Goal: Information Seeking & Learning: Learn about a topic

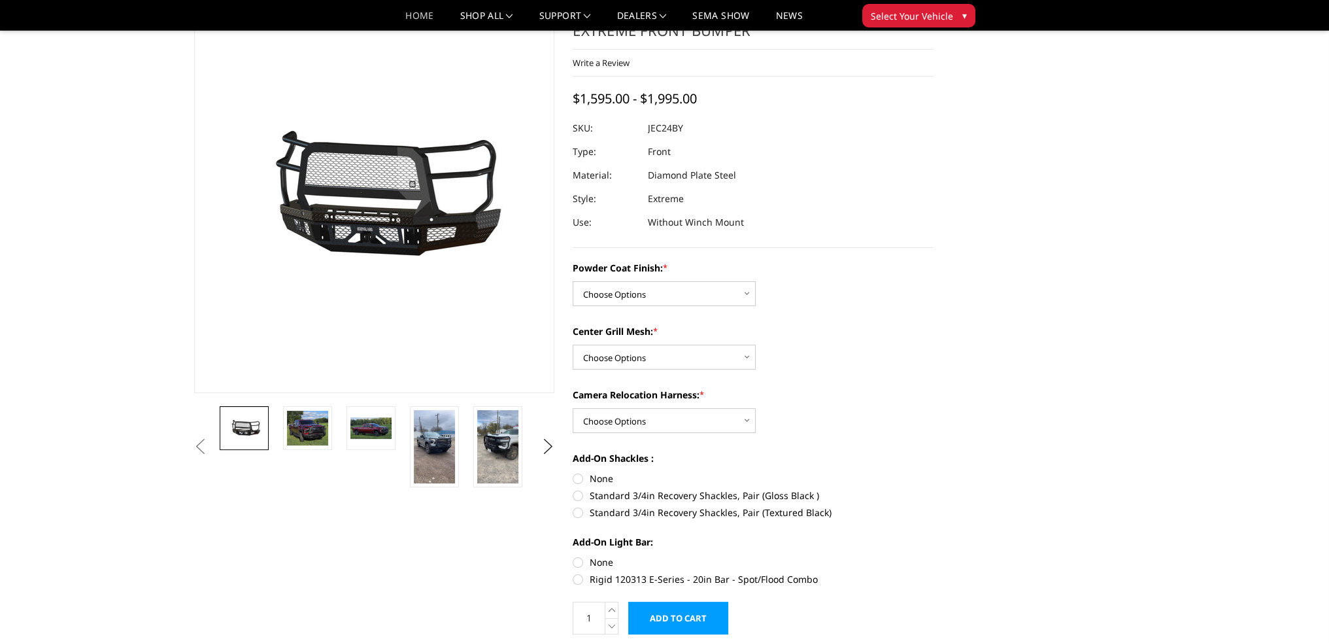
drag, startPoint x: 0, startPoint y: 0, endPoint x: 408, endPoint y: 20, distance: 408.5
click at [408, 20] on link "Home" at bounding box center [419, 20] width 28 height 19
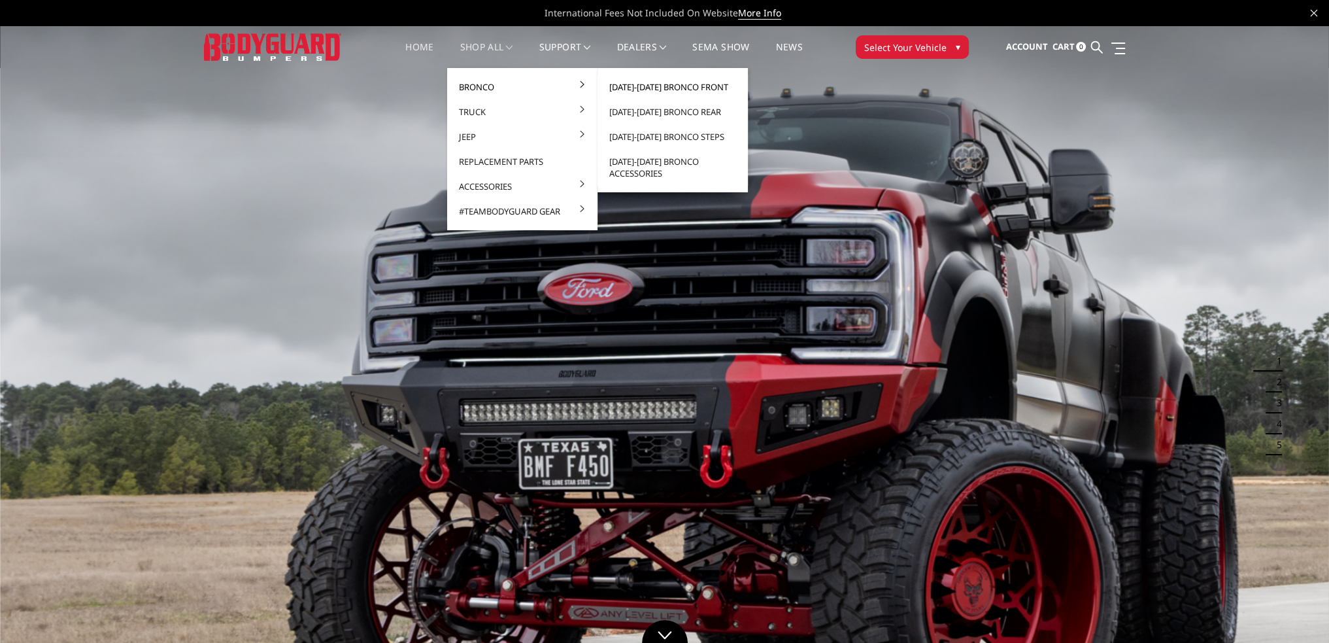
click at [632, 85] on link "[DATE]-[DATE] Bronco Front" at bounding box center [673, 87] width 140 height 25
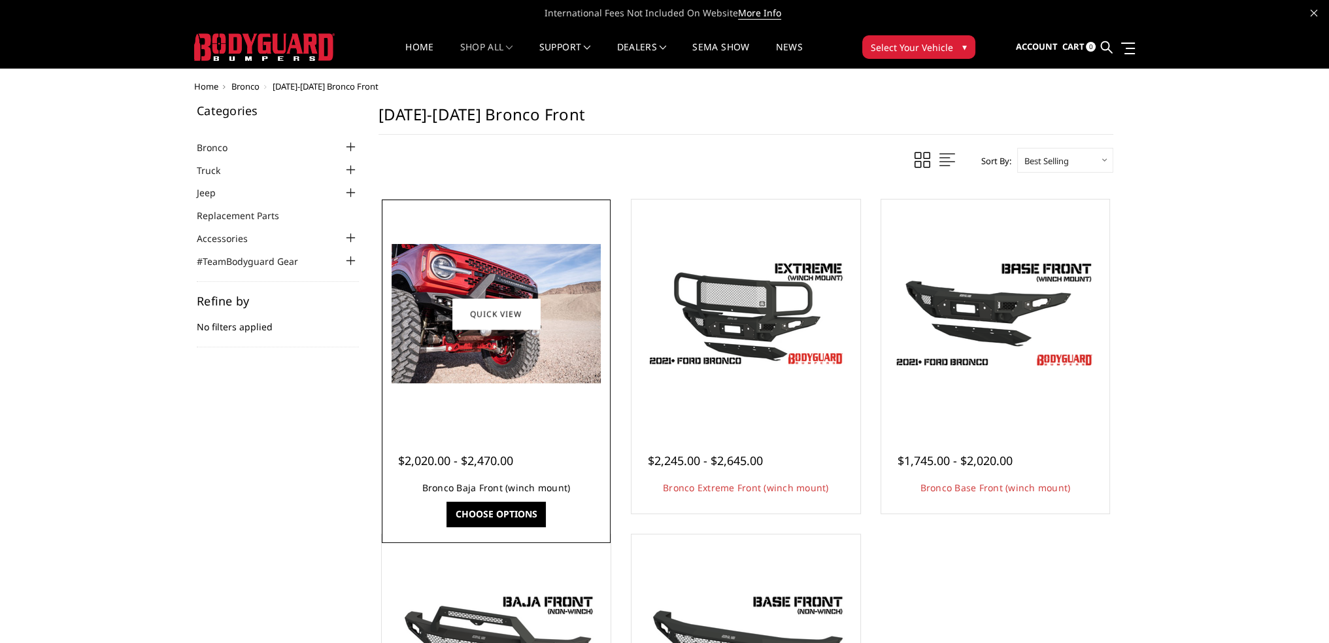
click at [486, 487] on link "Bronco Baja Front (winch mount)" at bounding box center [496, 487] width 148 height 12
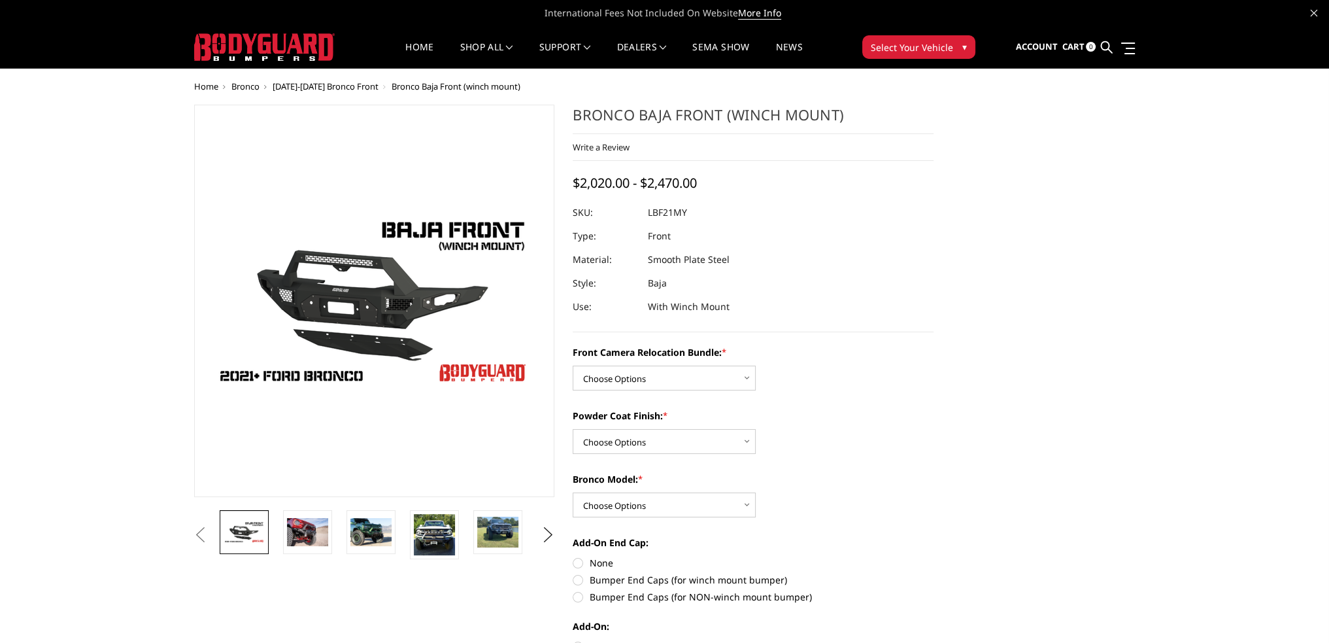
drag, startPoint x: 686, startPoint y: 213, endPoint x: 653, endPoint y: 211, distance: 32.8
click at [659, 211] on dd "LBF21MY" at bounding box center [667, 213] width 39 height 24
drag, startPoint x: 653, startPoint y: 211, endPoint x: 694, endPoint y: 211, distance: 41.2
click at [694, 211] on dl "SKU: LBF21MY UPC: Type: Front Material: Smooth Plate Steel Style: Baja Use: Wit…" at bounding box center [753, 260] width 361 height 118
drag, startPoint x: 658, startPoint y: 211, endPoint x: 683, endPoint y: 212, distance: 24.2
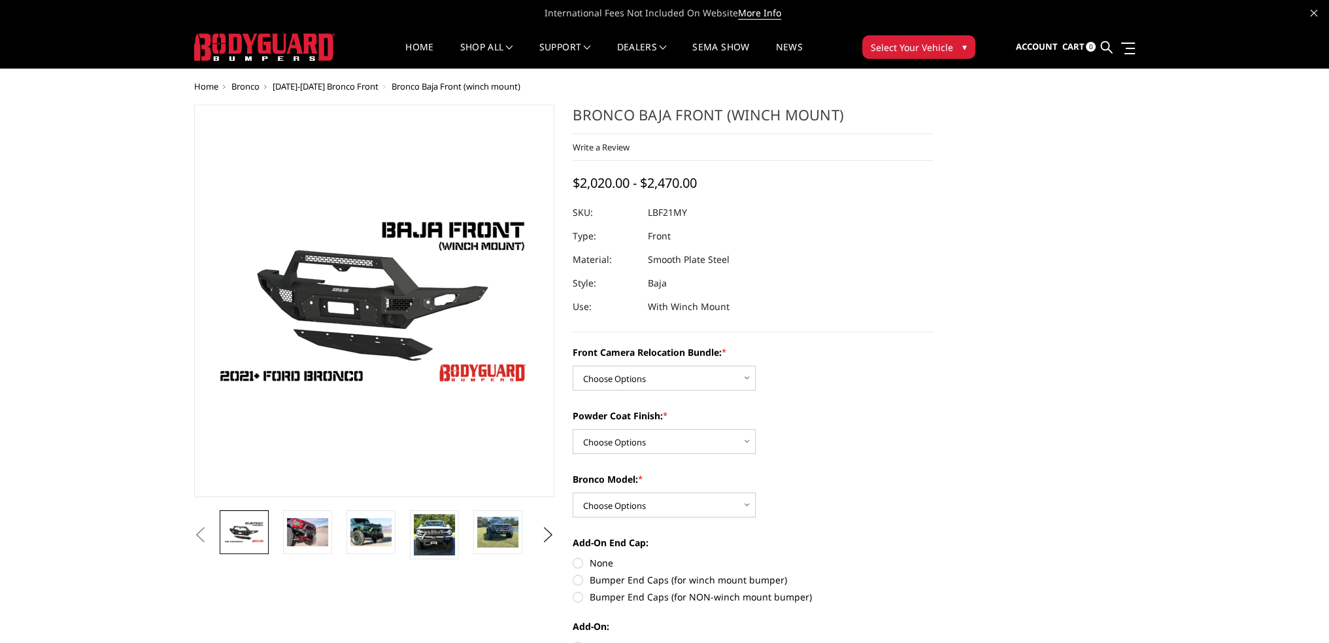
click at [685, 212] on dd "LBF21MY" at bounding box center [667, 213] width 39 height 24
drag, startPoint x: 651, startPoint y: 213, endPoint x: 699, endPoint y: 216, distance: 48.5
click at [699, 216] on dl "SKU: LBF21MY UPC: Type: Front Material: Smooth Plate Steel Style: Baja Use: Wit…" at bounding box center [753, 260] width 361 height 118
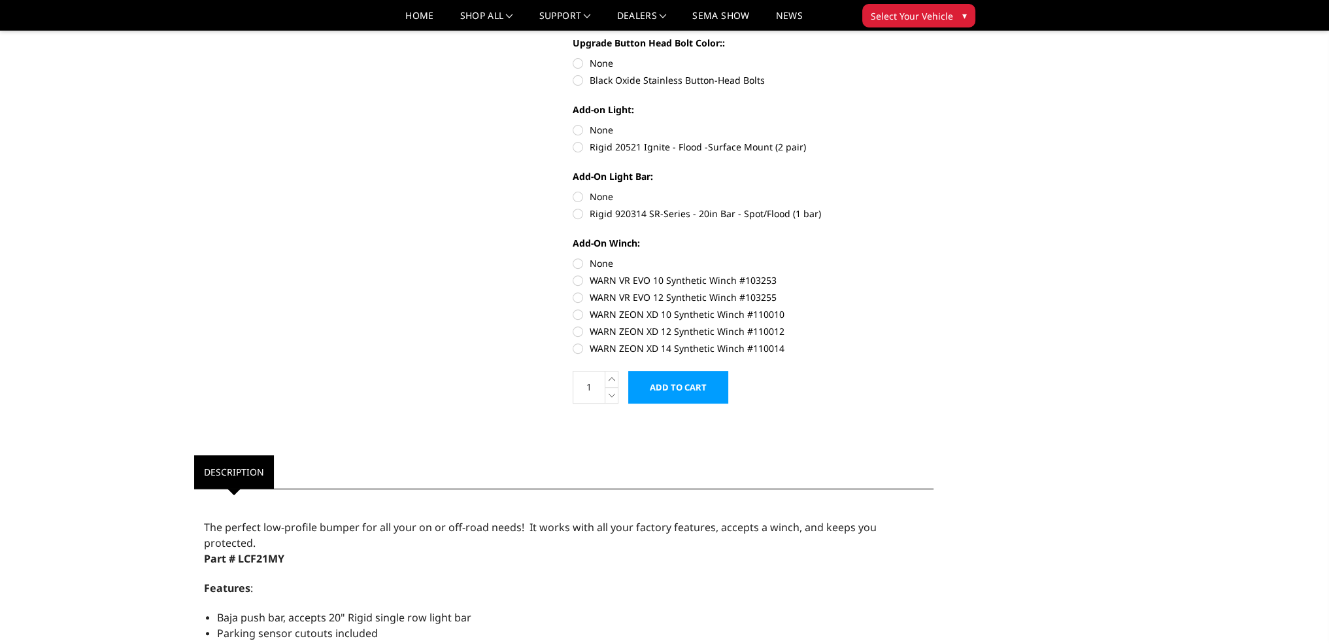
scroll to position [785, 0]
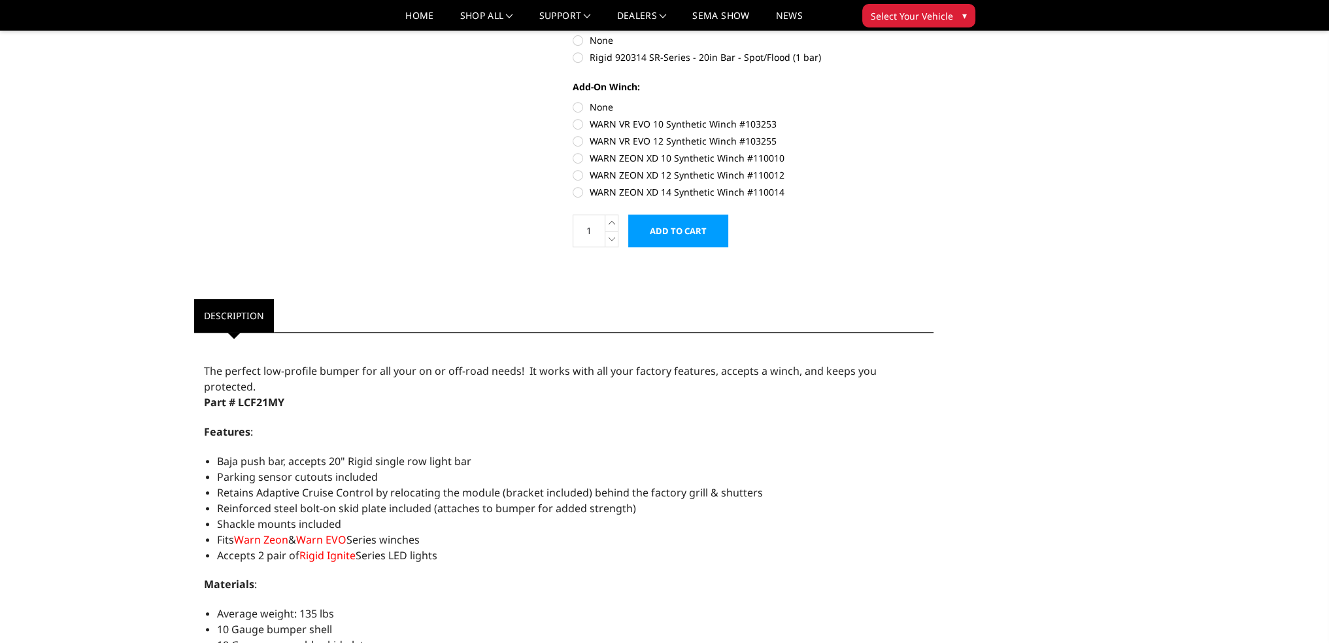
drag, startPoint x: 330, startPoint y: 367, endPoint x: 456, endPoint y: 369, distance: 126.2
click at [454, 368] on span "The perfect low-profile bumper for all your on or off-road needs! It works with…" at bounding box center [540, 379] width 673 height 30
drag, startPoint x: 456, startPoint y: 369, endPoint x: 296, endPoint y: 373, distance: 160.3
click at [296, 373] on span "The perfect low-profile bumper for all your on or off-road needs! It works with…" at bounding box center [540, 379] width 673 height 30
drag, startPoint x: 256, startPoint y: 373, endPoint x: 345, endPoint y: 366, distance: 89.2
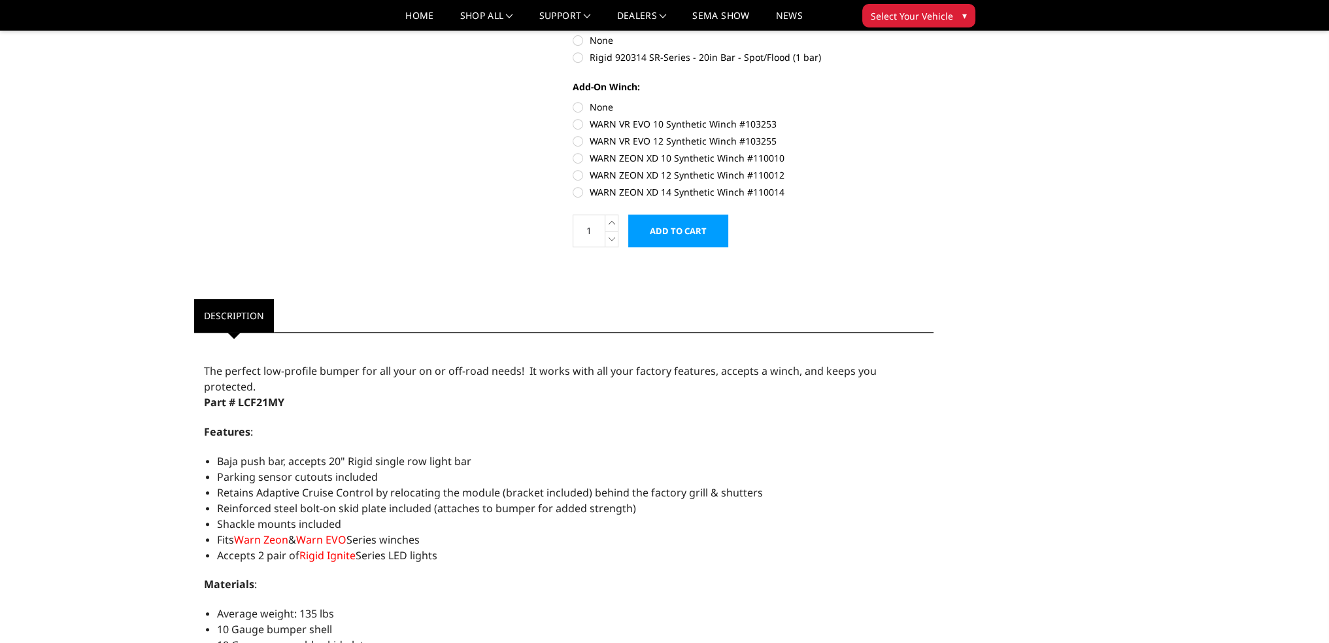
click at [347, 368] on span "The perfect low-profile bumper for all your on or off-road needs! It works with…" at bounding box center [540, 379] width 673 height 30
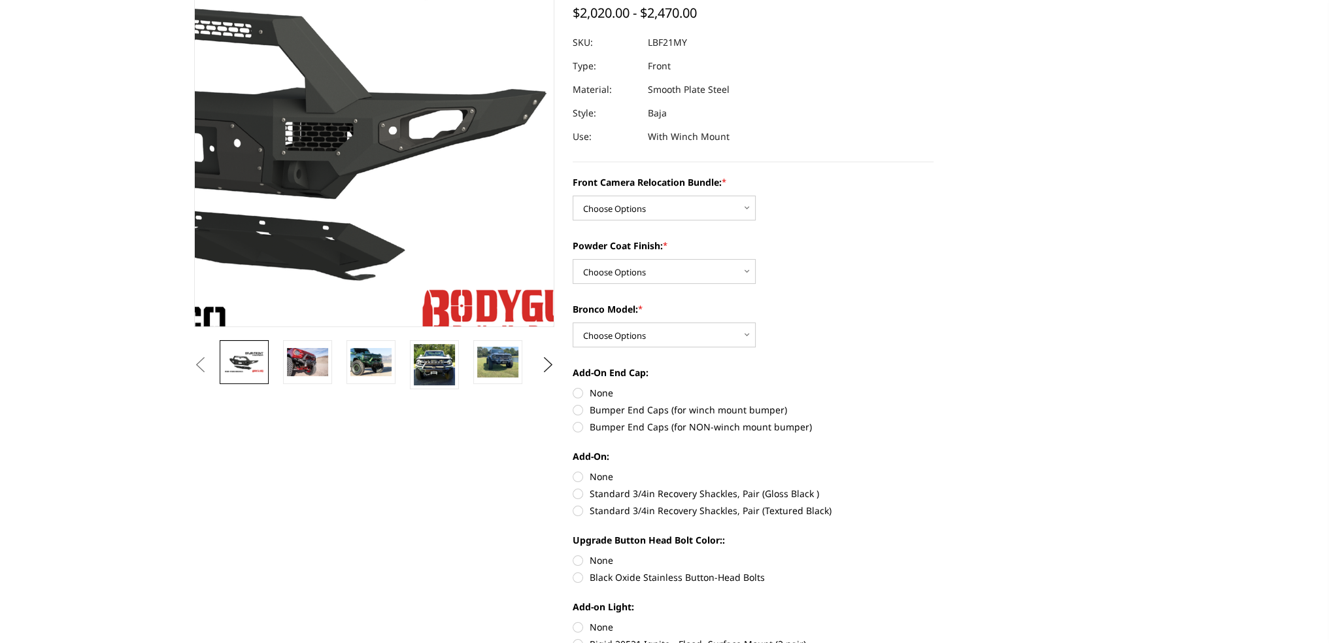
scroll to position [0, 0]
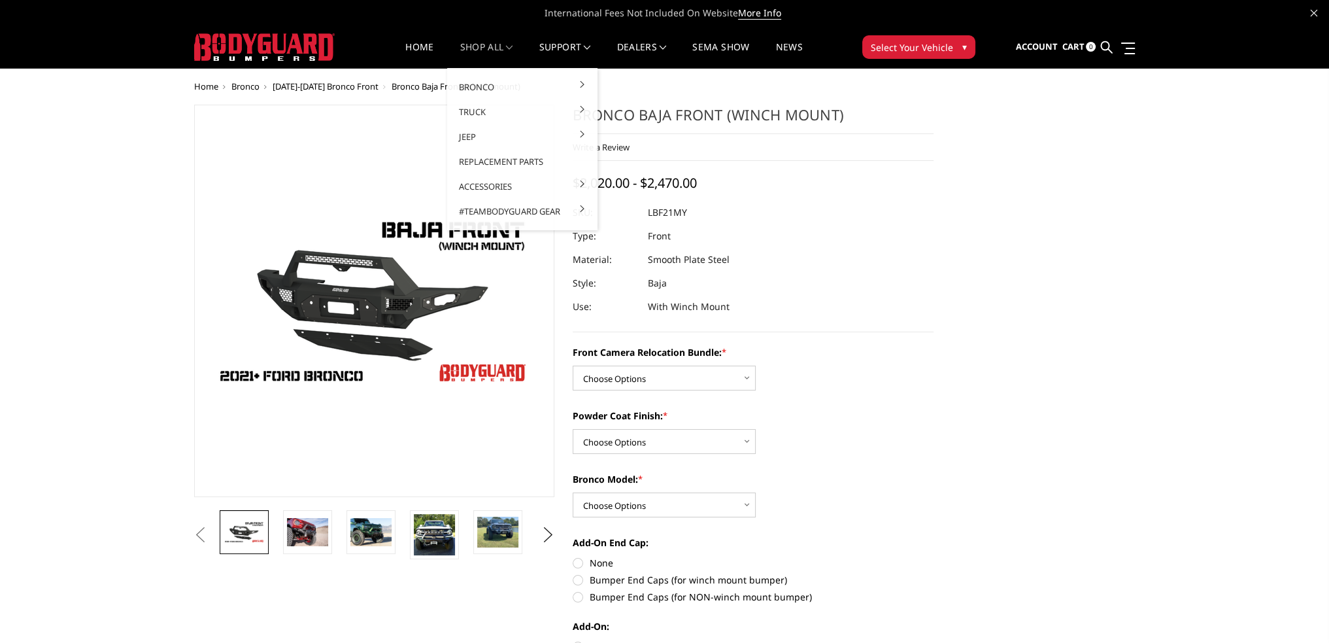
click at [480, 44] on link "shop all" at bounding box center [486, 56] width 53 height 26
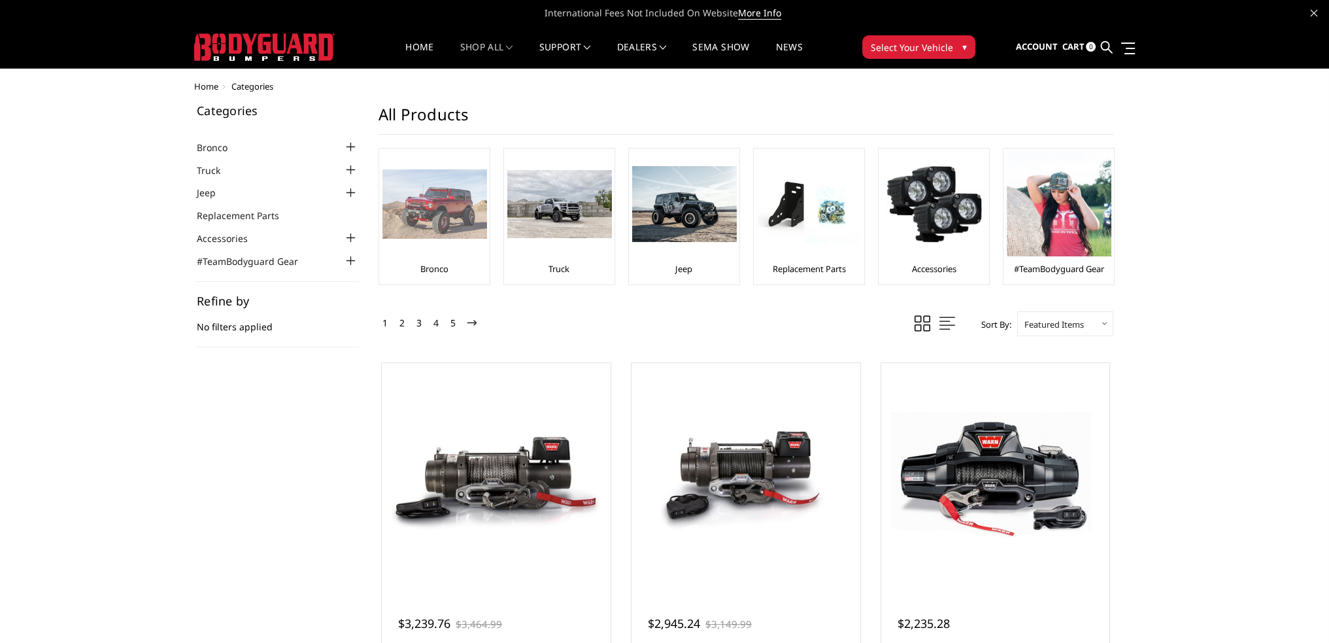
drag, startPoint x: 421, startPoint y: 271, endPoint x: 445, endPoint y: 272, distance: 23.6
click at [445, 272] on link "Bronco" at bounding box center [434, 269] width 28 height 12
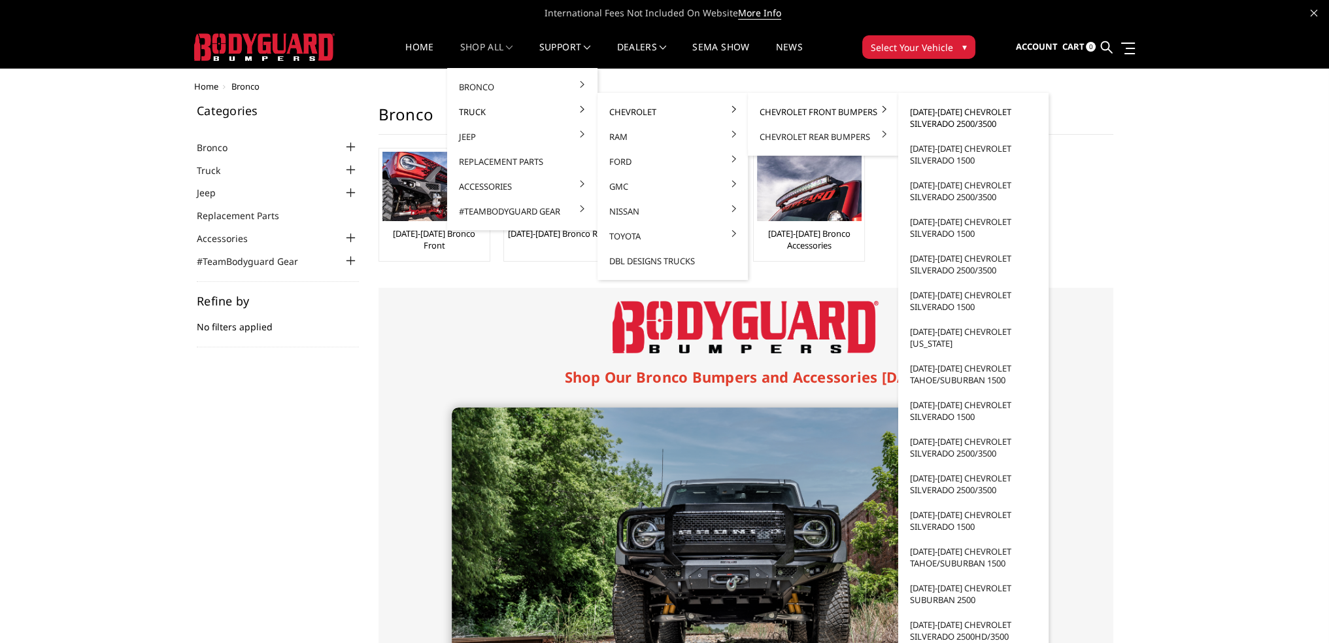
click at [935, 113] on link "[DATE]-[DATE] Chevrolet Silverado 2500/3500" at bounding box center [974, 117] width 140 height 37
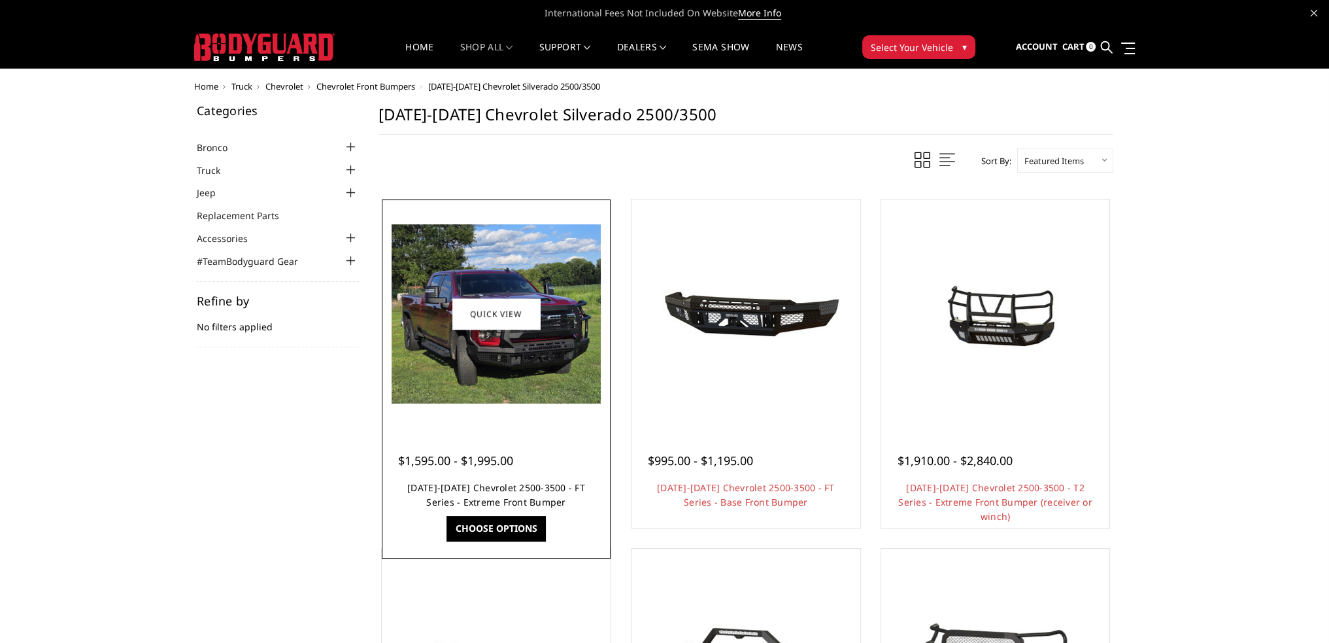
click at [493, 483] on link "[DATE]-[DATE] Chevrolet 2500-3500 - FT Series - Extreme Front Bumper" at bounding box center [496, 494] width 178 height 27
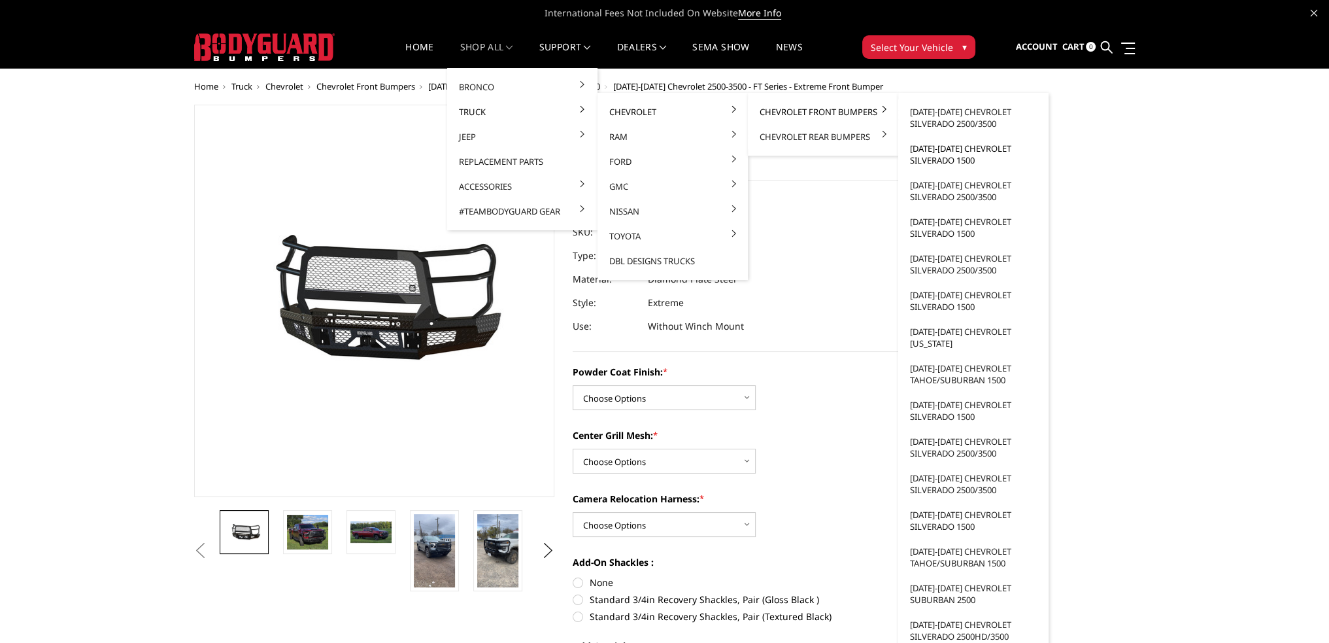
click at [924, 154] on link "[DATE]-[DATE] Chevrolet Silverado 1500" at bounding box center [974, 154] width 140 height 37
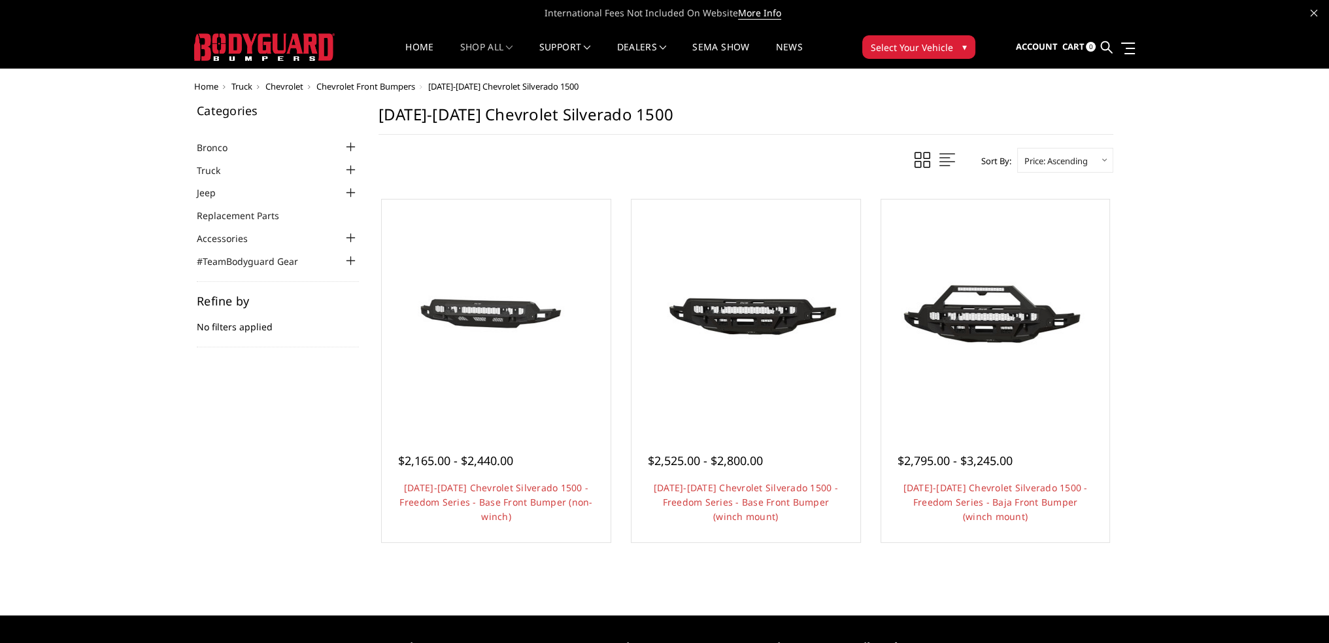
click at [705, 109] on h1 "[DATE]-[DATE] Chevrolet Silverado 1500" at bounding box center [746, 120] width 735 height 30
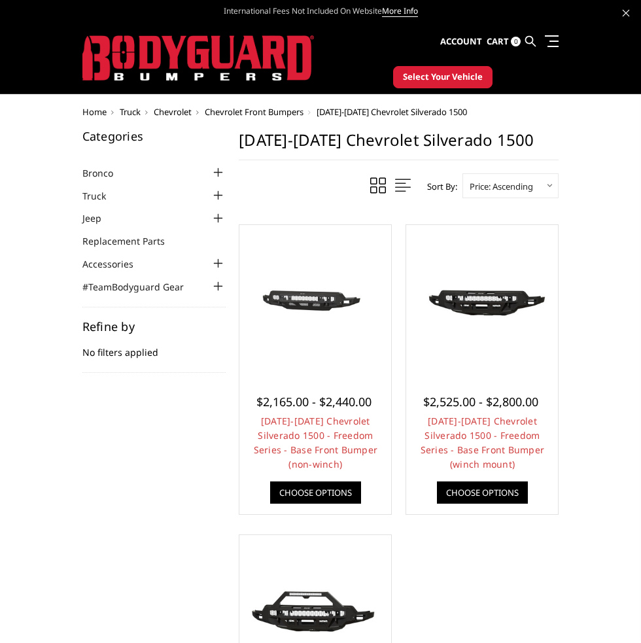
click at [568, 209] on div "Home Truck Chevrolet Chevrolet Front Bumpers [DATE]-[DATE] Chevrolet Silverado …" at bounding box center [320, 485] width 641 height 757
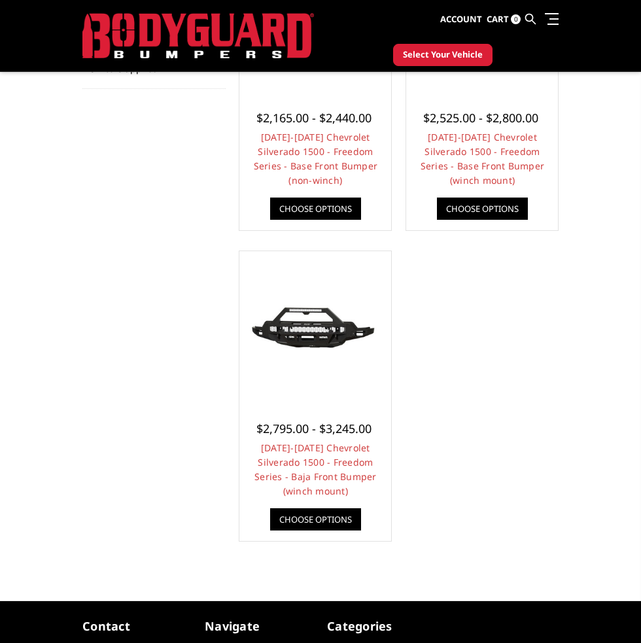
scroll to position [196, 0]
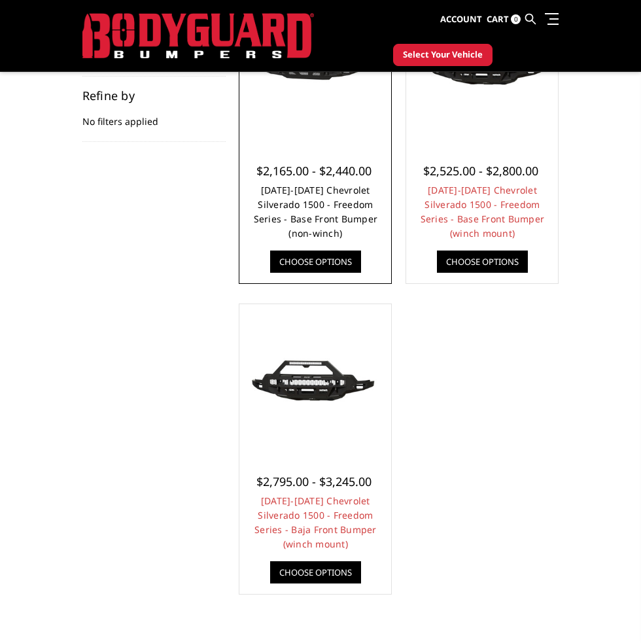
click at [355, 210] on link "2022-2025 Chevrolet Silverado 1500 - Freedom Series - Base Front Bumper (non-wi…" at bounding box center [316, 212] width 124 height 56
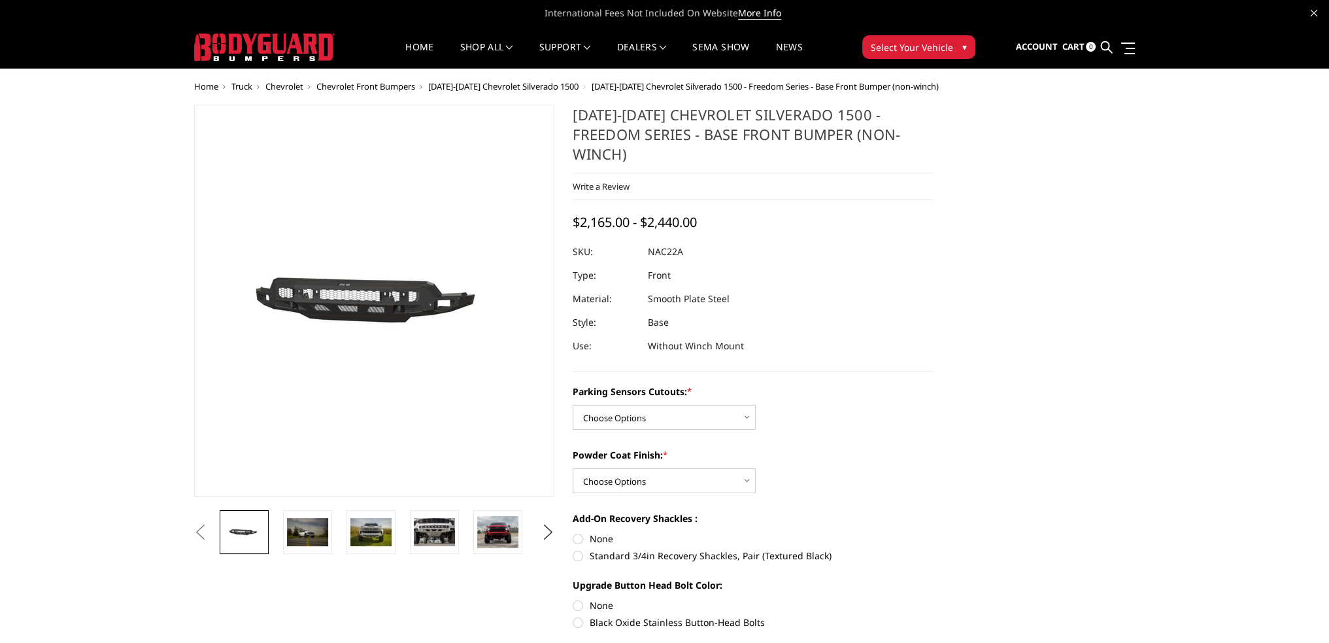
drag, startPoint x: 651, startPoint y: 232, endPoint x: 680, endPoint y: 235, distance: 28.9
click at [680, 240] on dd "NAC22A" at bounding box center [665, 252] width 35 height 24
click at [683, 240] on div at bounding box center [753, 252] width 361 height 24
drag, startPoint x: 681, startPoint y: 232, endPoint x: 654, endPoint y: 232, distance: 27.5
click at [654, 240] on dd "NAC22A" at bounding box center [665, 252] width 35 height 24
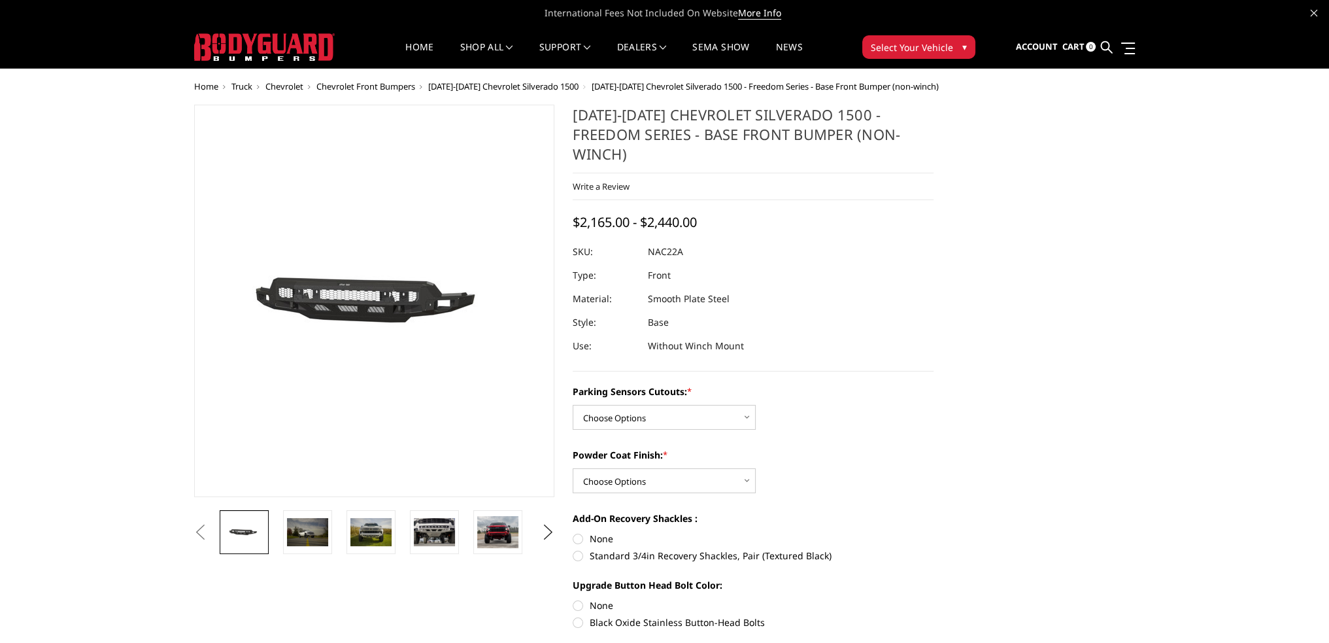
click at [654, 240] on dd "NAC22A" at bounding box center [665, 252] width 35 height 24
drag, startPoint x: 681, startPoint y: 234, endPoint x: 649, endPoint y: 235, distance: 32.0
click at [649, 240] on dd "NAC22A" at bounding box center [665, 252] width 35 height 24
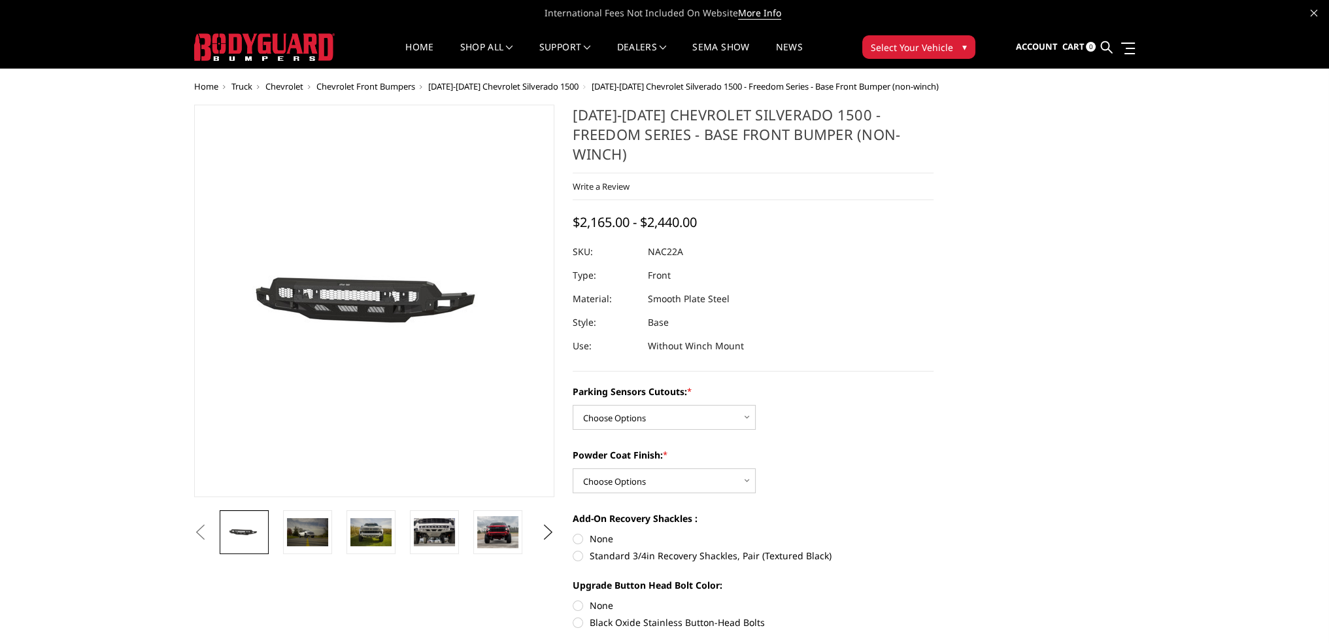
drag, startPoint x: 649, startPoint y: 235, endPoint x: 672, endPoint y: 236, distance: 23.6
click at [672, 240] on dd "NAC22A" at bounding box center [665, 252] width 35 height 24
drag, startPoint x: 677, startPoint y: 233, endPoint x: 646, endPoint y: 235, distance: 31.4
click at [655, 240] on dd "NAC22A" at bounding box center [665, 252] width 35 height 24
drag, startPoint x: 646, startPoint y: 235, endPoint x: 670, endPoint y: 237, distance: 24.3
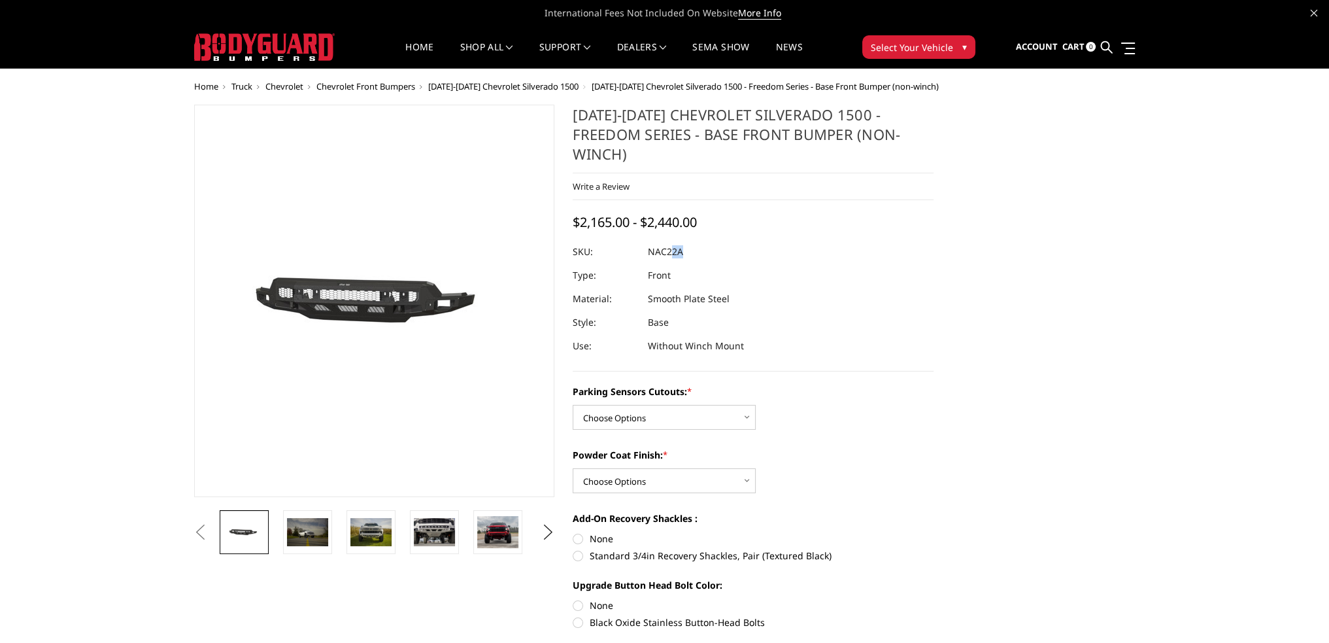
click at [670, 240] on dl "SKU: NAC22A UPC: Type: Front Material: Smooth Plate Steel Style: Base Use: With…" at bounding box center [753, 299] width 361 height 118
click at [679, 240] on dd "NAC22A" at bounding box center [665, 252] width 35 height 24
drag, startPoint x: 682, startPoint y: 232, endPoint x: 650, endPoint y: 233, distance: 32.1
click at [650, 240] on dd "NAC22A" at bounding box center [665, 252] width 35 height 24
drag, startPoint x: 648, startPoint y: 233, endPoint x: 677, endPoint y: 233, distance: 29.4
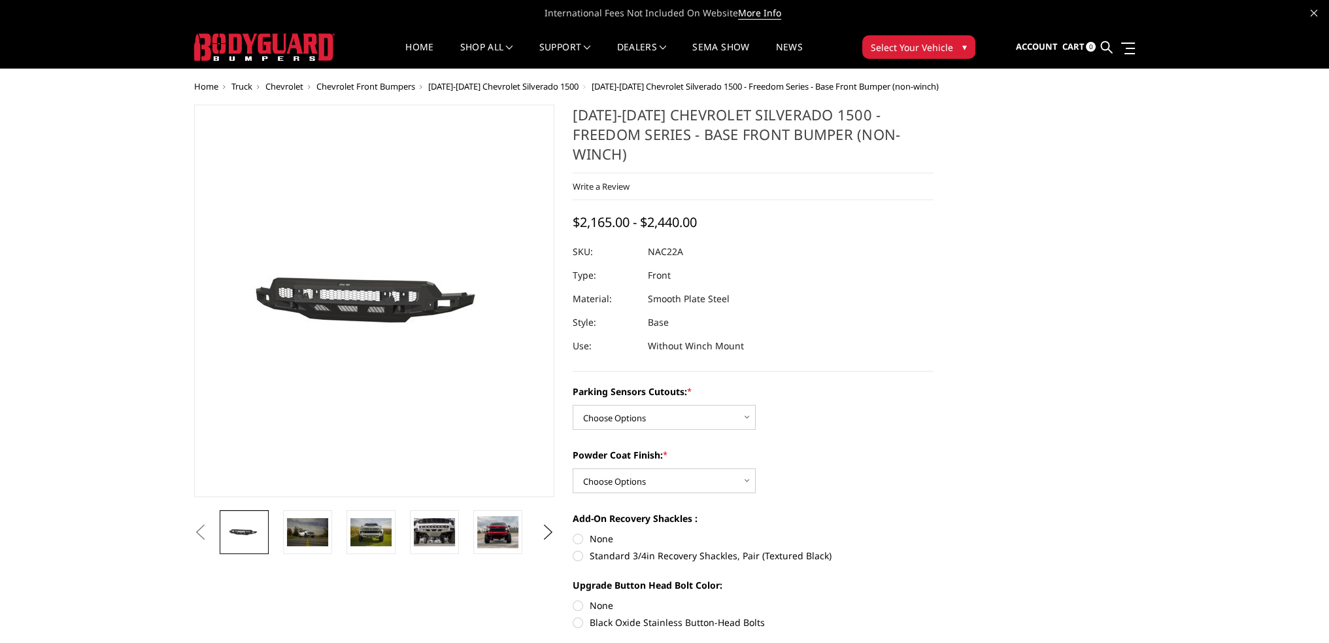
click at [677, 240] on dd "NAC22A" at bounding box center [665, 252] width 35 height 24
click at [684, 240] on div at bounding box center [753, 252] width 361 height 24
click at [682, 240] on dd "NAC22A" at bounding box center [665, 252] width 35 height 24
drag, startPoint x: 681, startPoint y: 233, endPoint x: 648, endPoint y: 234, distance: 32.7
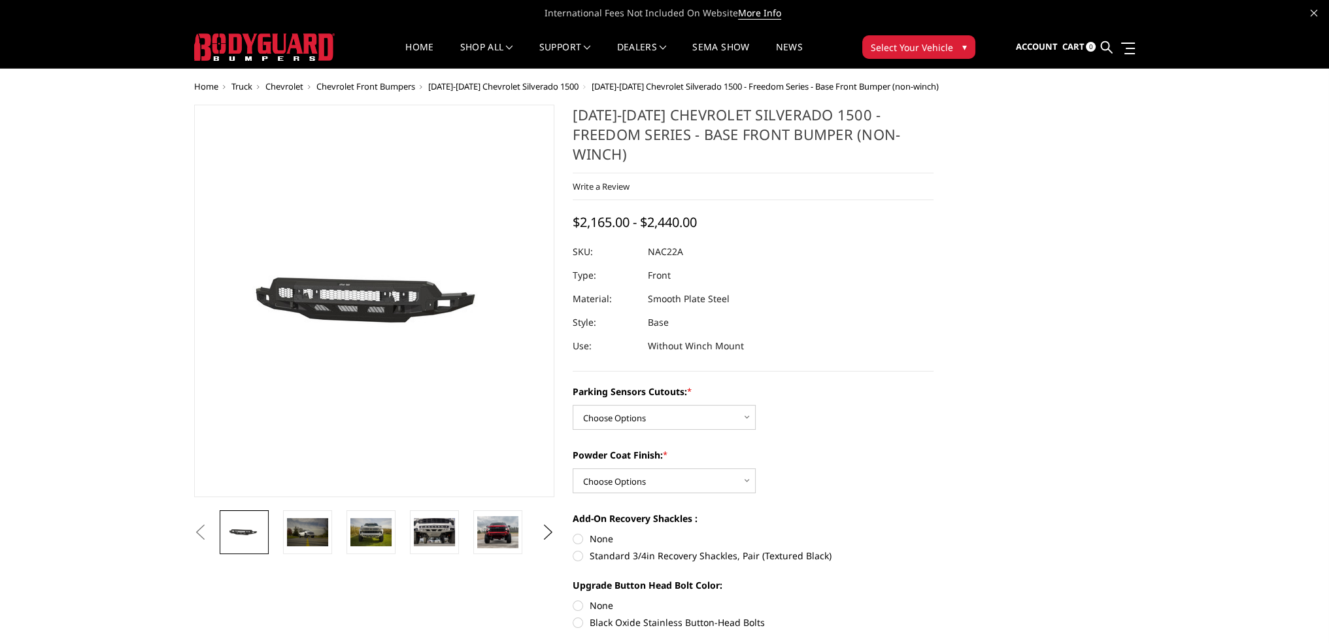
click at [648, 240] on dd "NAC22A" at bounding box center [665, 252] width 35 height 24
drag, startPoint x: 662, startPoint y: 232, endPoint x: 760, endPoint y: 211, distance: 100.9
click at [760, 211] on div "2022-2025 Chevrolet Silverado 1500 - Freedom Series - Base Front Bumper (non-wi…" at bounding box center [753, 238] width 361 height 267
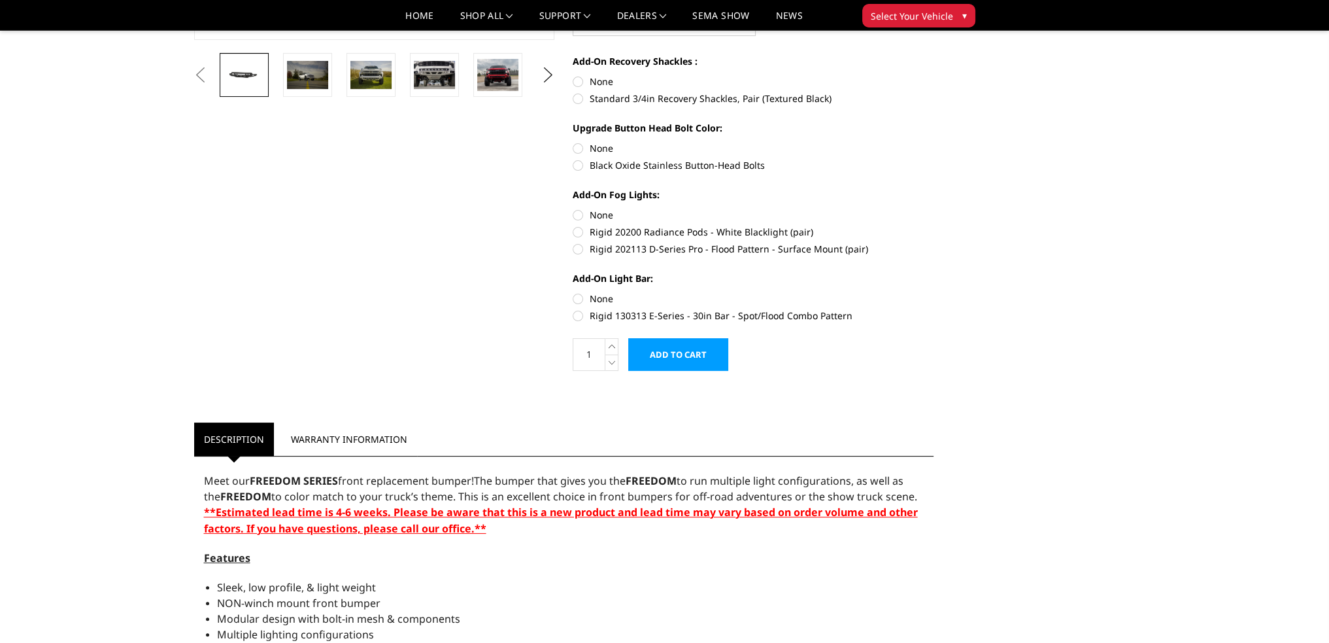
scroll to position [523, 0]
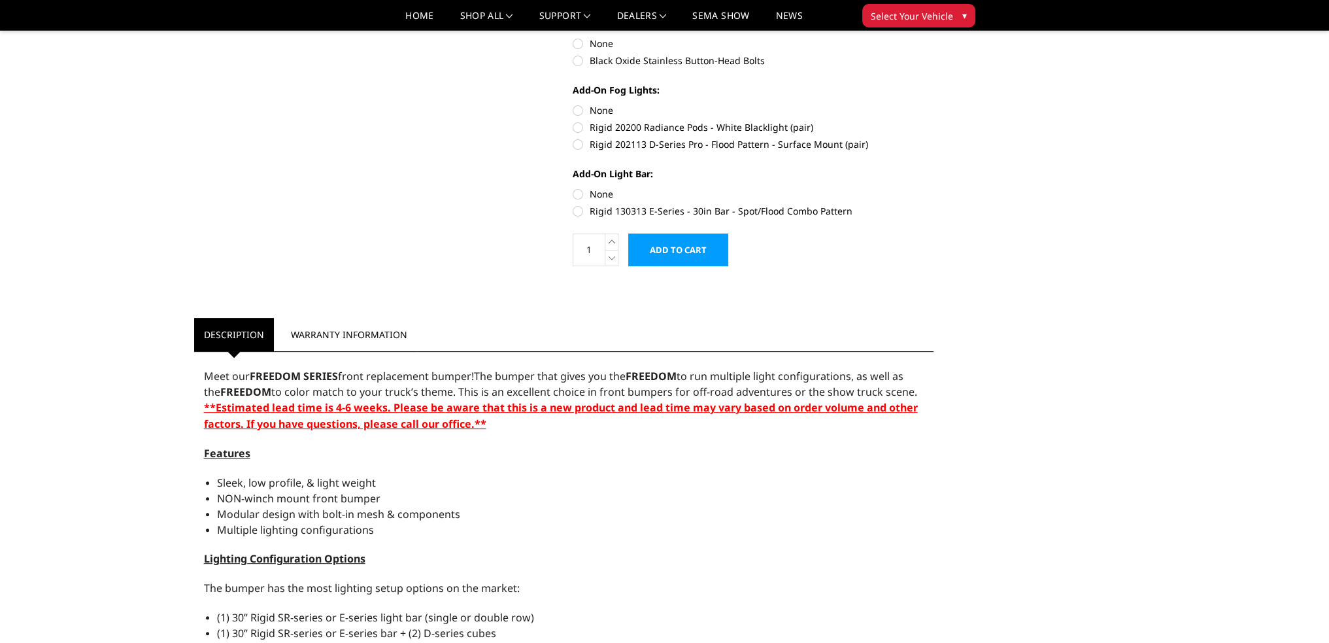
drag, startPoint x: 499, startPoint y: 400, endPoint x: 426, endPoint y: 365, distance: 80.4
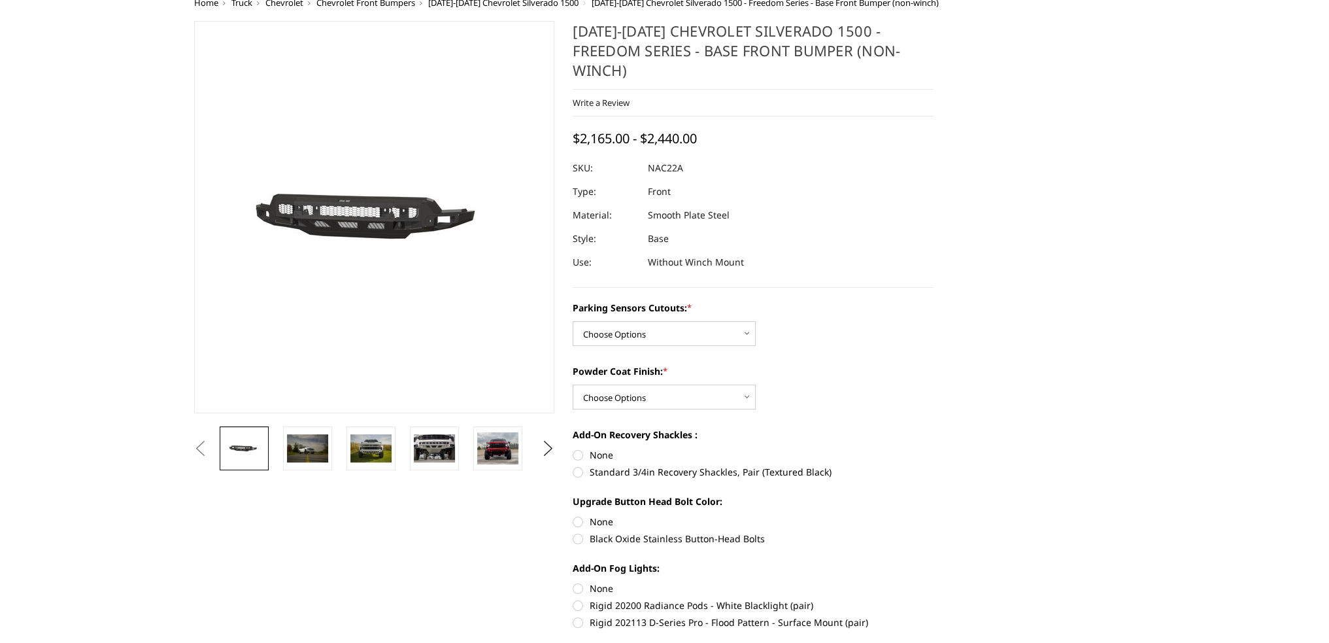
scroll to position [0, 0]
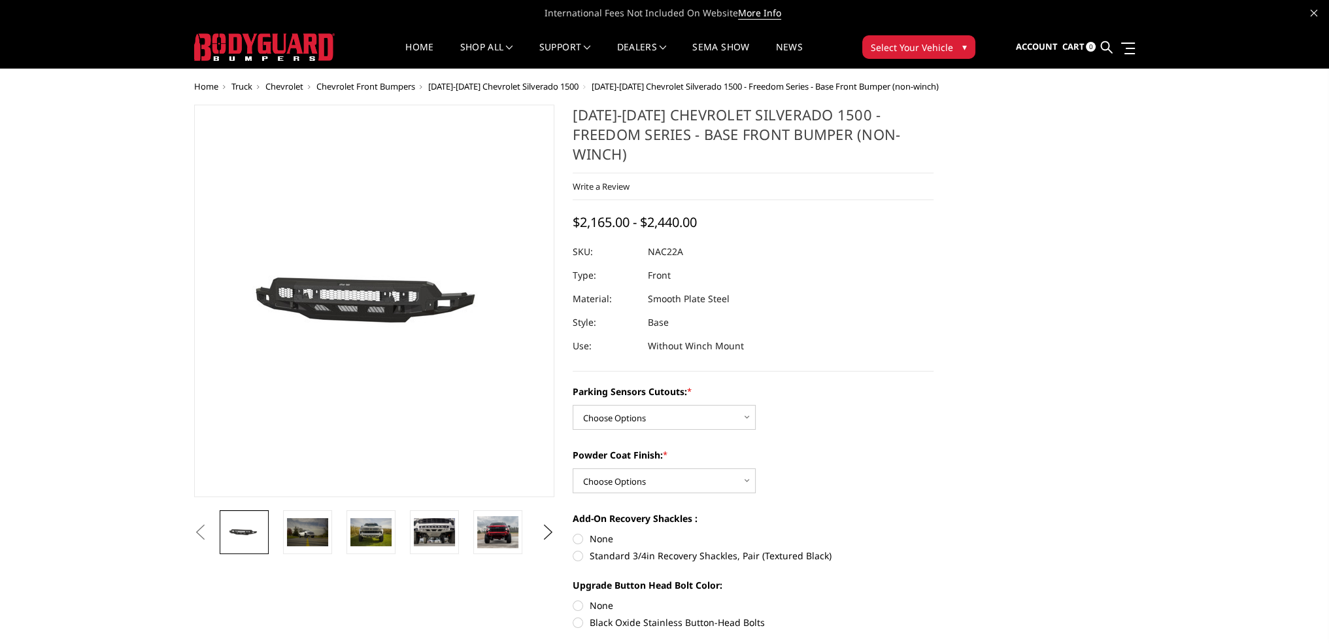
drag, startPoint x: 679, startPoint y: 275, endPoint x: 660, endPoint y: 257, distance: 26.4
click at [649, 251] on dl "SKU: NAC22A UPC: Type: Front Material: Smooth Plate Steel Style: Base Use: With…" at bounding box center [753, 299] width 361 height 118
drag, startPoint x: 672, startPoint y: 261, endPoint x: 611, endPoint y: 259, distance: 60.2
click at [612, 260] on dl "SKU: NAC22A UPC: Type: Front Material: Smooth Plate Steel Style: Base Use: With…" at bounding box center [753, 299] width 361 height 118
click at [600, 264] on dt "Type:" at bounding box center [605, 276] width 65 height 24
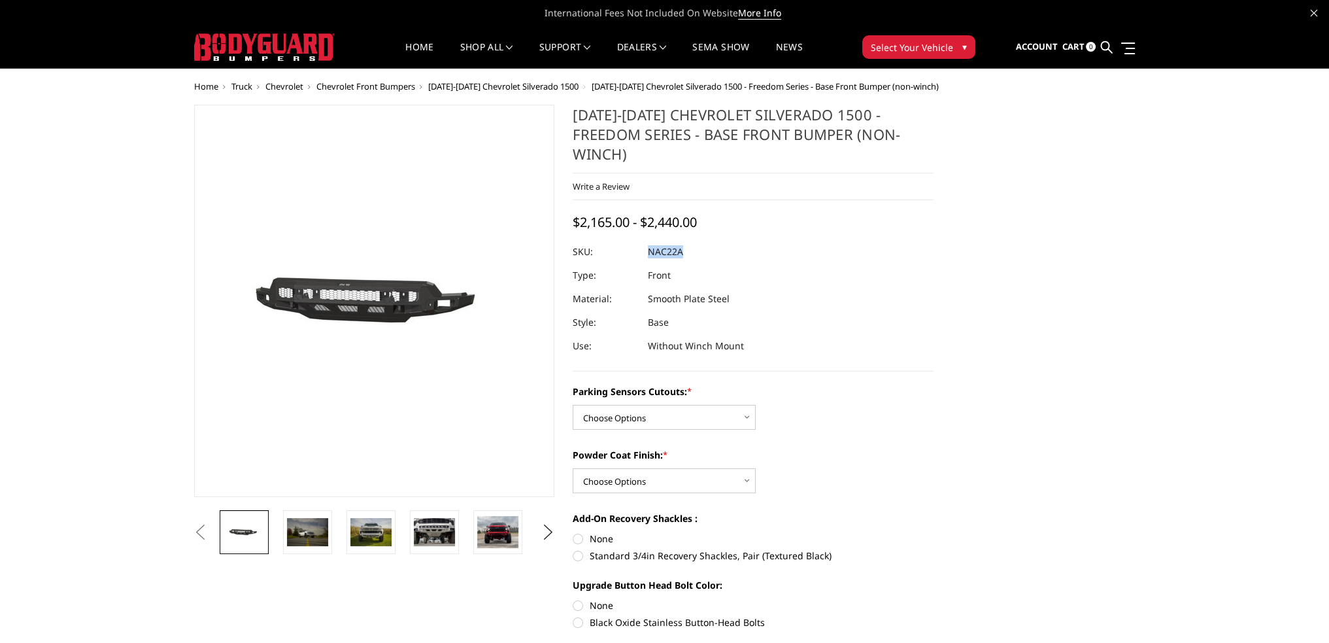
drag, startPoint x: 609, startPoint y: 241, endPoint x: 692, endPoint y: 232, distance: 82.8
click at [692, 240] on dl "SKU: NAC22A UPC: Type: Front Material: Smooth Plate Steel Style: Base Use: With…" at bounding box center [753, 299] width 361 height 118
click at [690, 241] on div at bounding box center [753, 252] width 361 height 24
drag, startPoint x: 682, startPoint y: 235, endPoint x: 657, endPoint y: 237, distance: 24.9
click at [657, 240] on dd "NAC22A" at bounding box center [665, 252] width 35 height 24
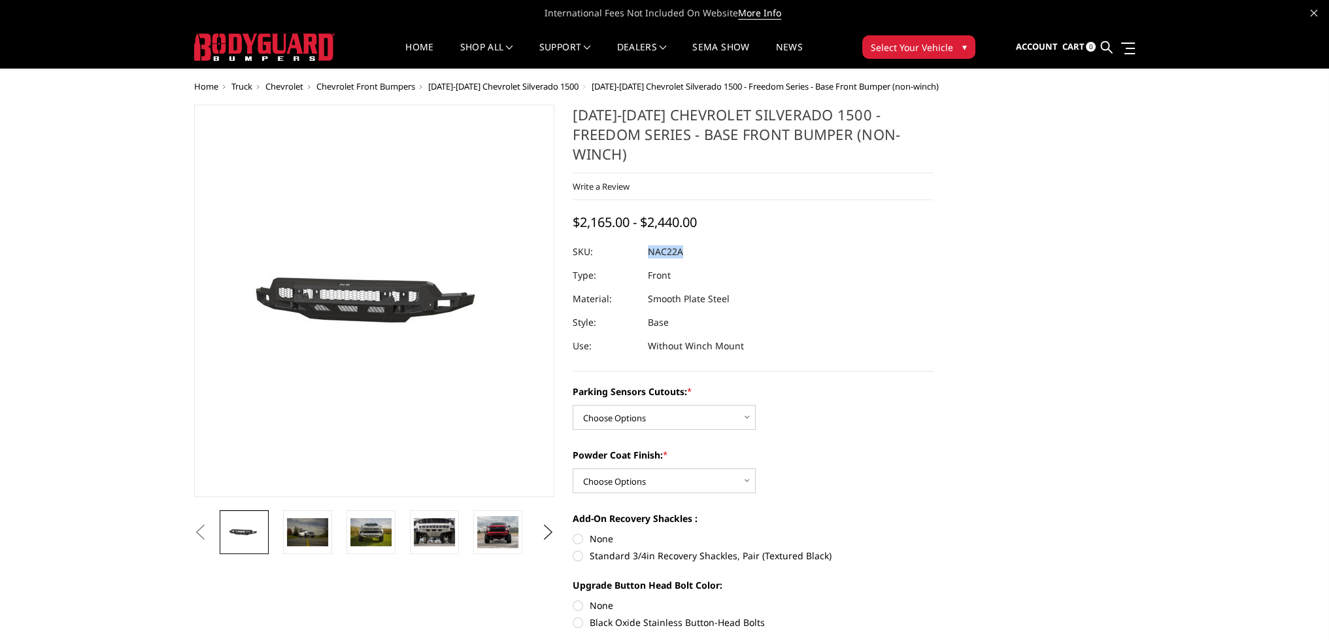
drag, startPoint x: 687, startPoint y: 241, endPoint x: 649, endPoint y: 239, distance: 37.4
click at [649, 240] on dl "SKU: NAC22A UPC: Type: Front Material: Smooth Plate Steel Style: Base Use: With…" at bounding box center [753, 299] width 361 height 118
drag, startPoint x: 670, startPoint y: 235, endPoint x: 724, endPoint y: 226, distance: 54.3
click at [724, 240] on div at bounding box center [753, 252] width 361 height 24
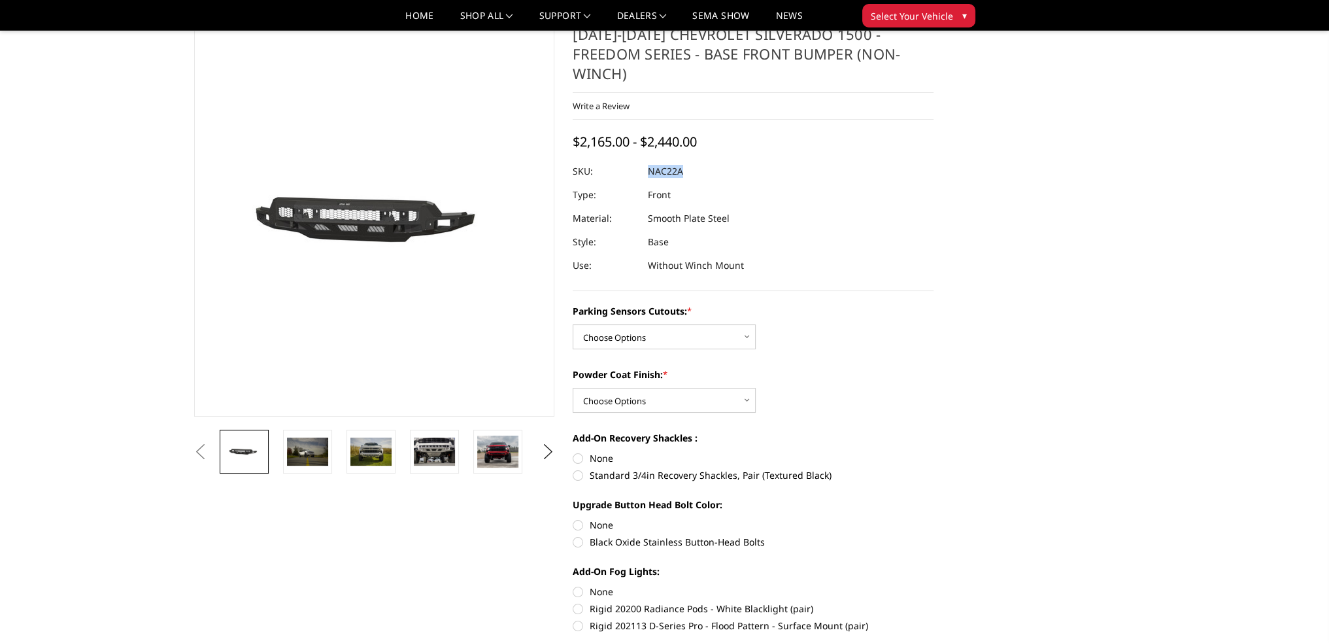
scroll to position [65, 0]
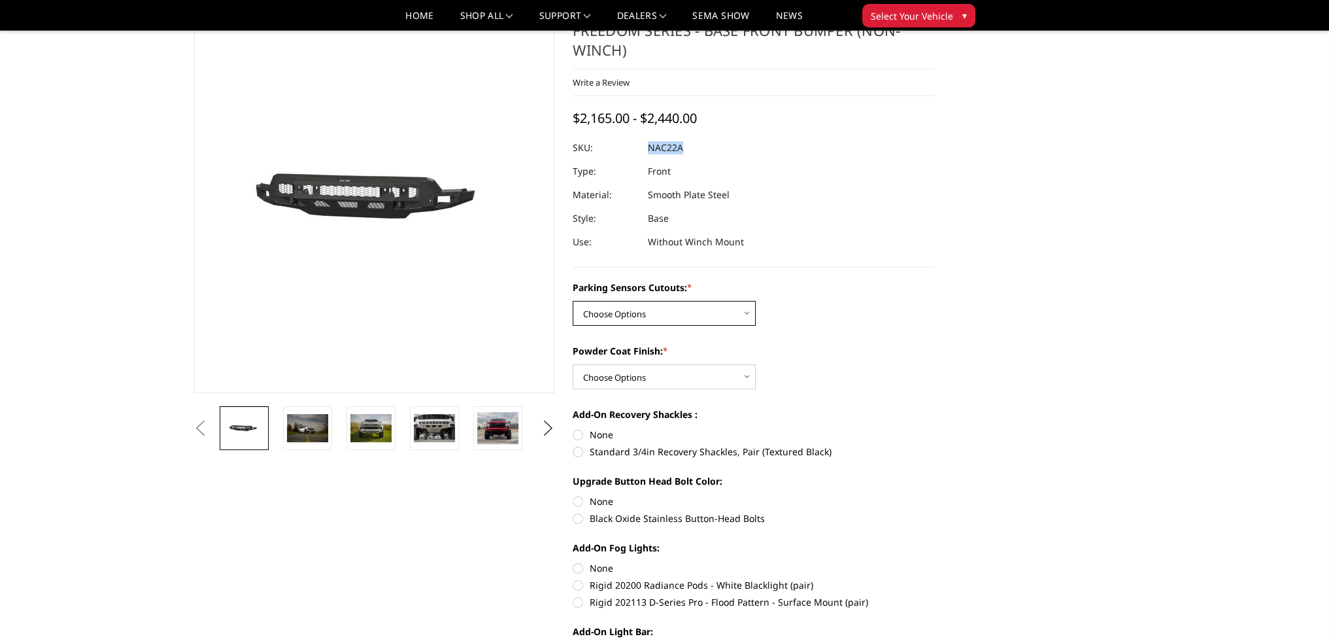
drag, startPoint x: 681, startPoint y: 288, endPoint x: 681, endPoint y: 296, distance: 7.2
click at [681, 301] on select "Choose Options Yes - I have parking sensors No - I do NOT have parking sensors" at bounding box center [664, 313] width 183 height 25
select select "4361"
click at [573, 301] on select "Choose Options Yes - I have parking sensors No - I do NOT have parking sensors" at bounding box center [664, 313] width 183 height 25
click at [636, 364] on select "Choose Options Bare Metal Textured Black Powder Coat" at bounding box center [664, 376] width 183 height 25
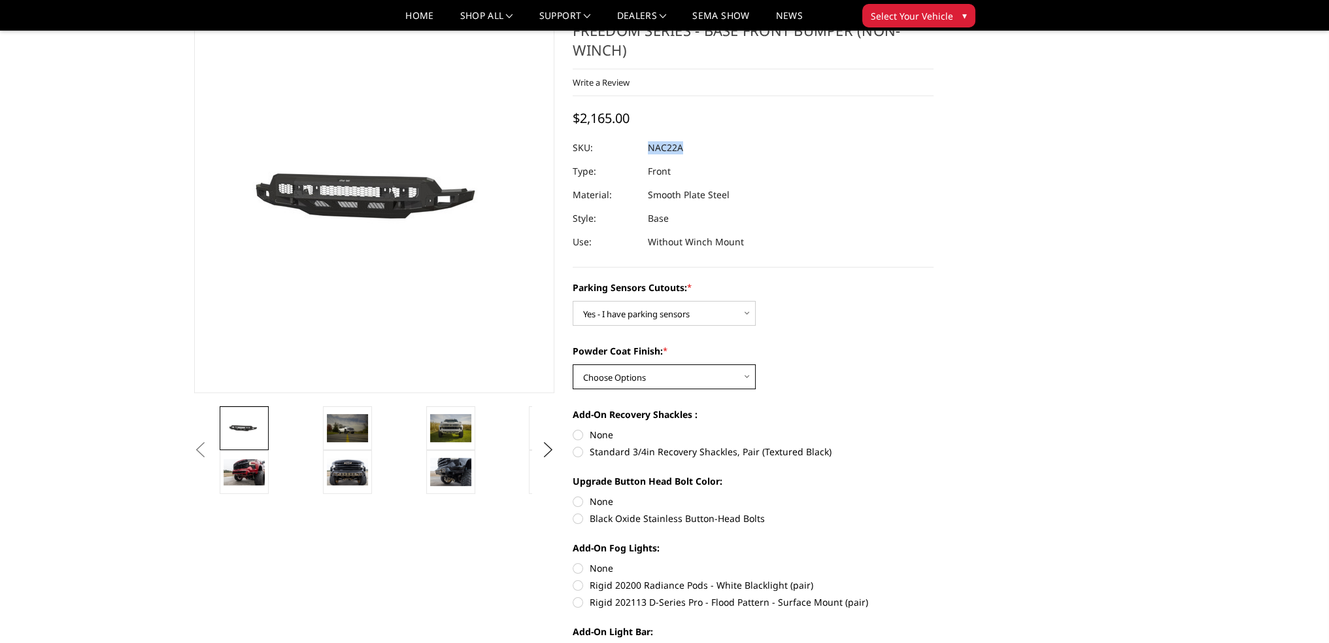
select select "4371"
click at [573, 364] on select "Choose Options Bare Metal Textured Black Powder Coat" at bounding box center [664, 376] width 183 height 25
click at [578, 445] on label "Standard 3/4in Recovery Shackles, Pair (Textured Black)" at bounding box center [753, 452] width 361 height 14
click at [580, 445] on label "Standard 3/4in Recovery Shackles, Pair (Textured Black)" at bounding box center [753, 452] width 361 height 14
click at [577, 445] on label "Standard 3/4in Recovery Shackles, Pair (Textured Black)" at bounding box center [753, 452] width 361 height 14
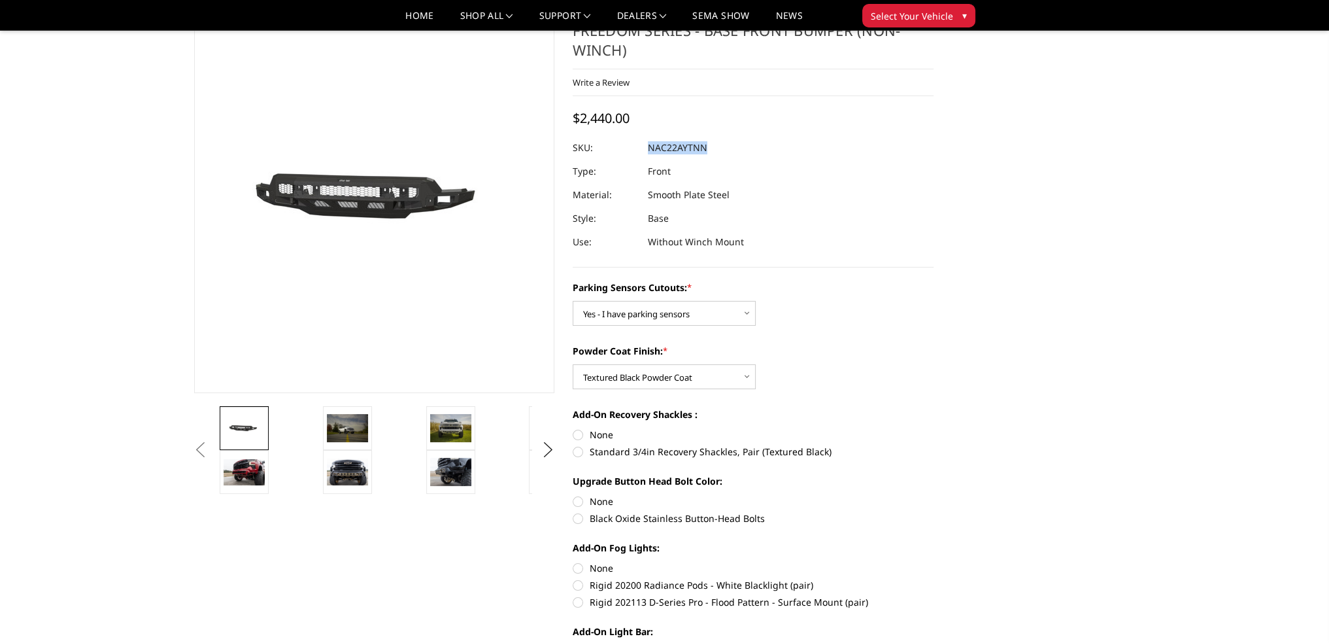
click at [577, 445] on label "Standard 3/4in Recovery Shackles, Pair (Textured Black)" at bounding box center [753, 452] width 361 height 14
click at [934, 428] on input "Standard 3/4in Recovery Shackles, Pair (Textured Black)" at bounding box center [934, 428] width 1 height 1
radio input "true"
click at [577, 445] on label "Standard 3/4in Recovery Shackles, Pair (Textured Black)" at bounding box center [753, 452] width 361 height 14
click at [934, 428] on input "Standard 3/4in Recovery Shackles, Pair (Textured Black)" at bounding box center [934, 428] width 1 height 1
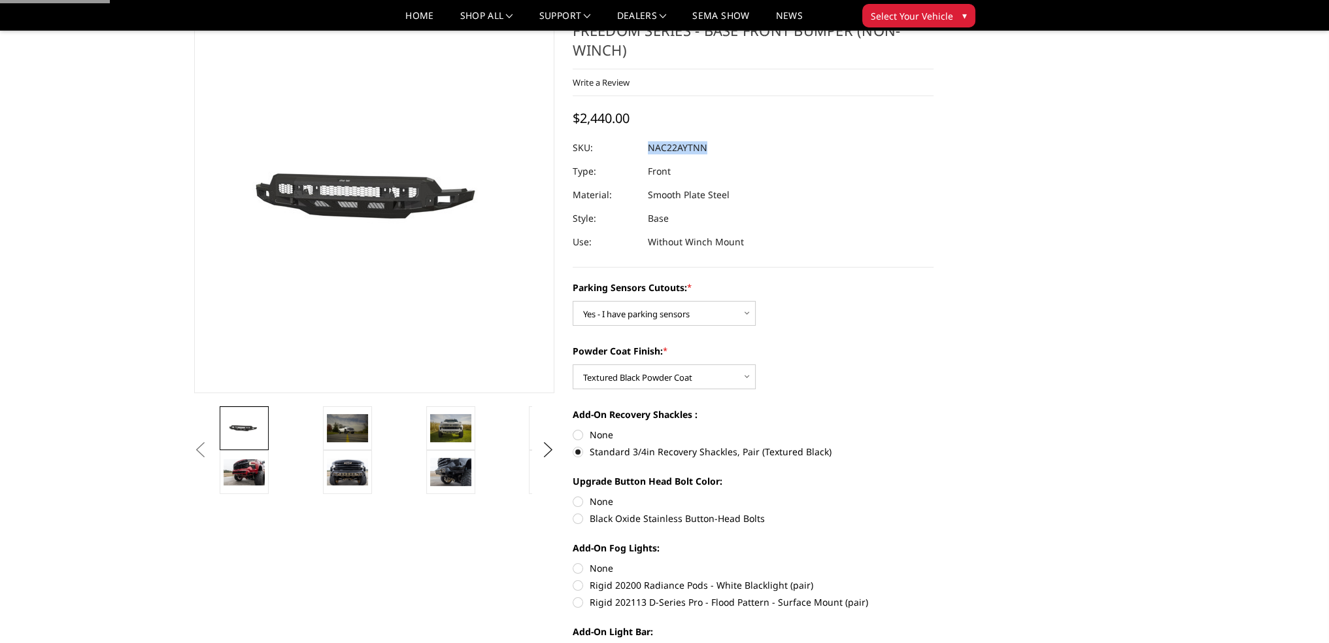
click at [577, 445] on label "Standard 3/4in Recovery Shackles, Pair (Textured Black)" at bounding box center [753, 452] width 361 height 14
click at [934, 428] on input "Standard 3/4in Recovery Shackles, Pair (Textured Black)" at bounding box center [934, 428] width 1 height 1
click at [576, 494] on label "None" at bounding box center [753, 501] width 361 height 14
click at [578, 511] on label "Black Oxide Stainless Button-Head Bolts" at bounding box center [753, 518] width 361 height 14
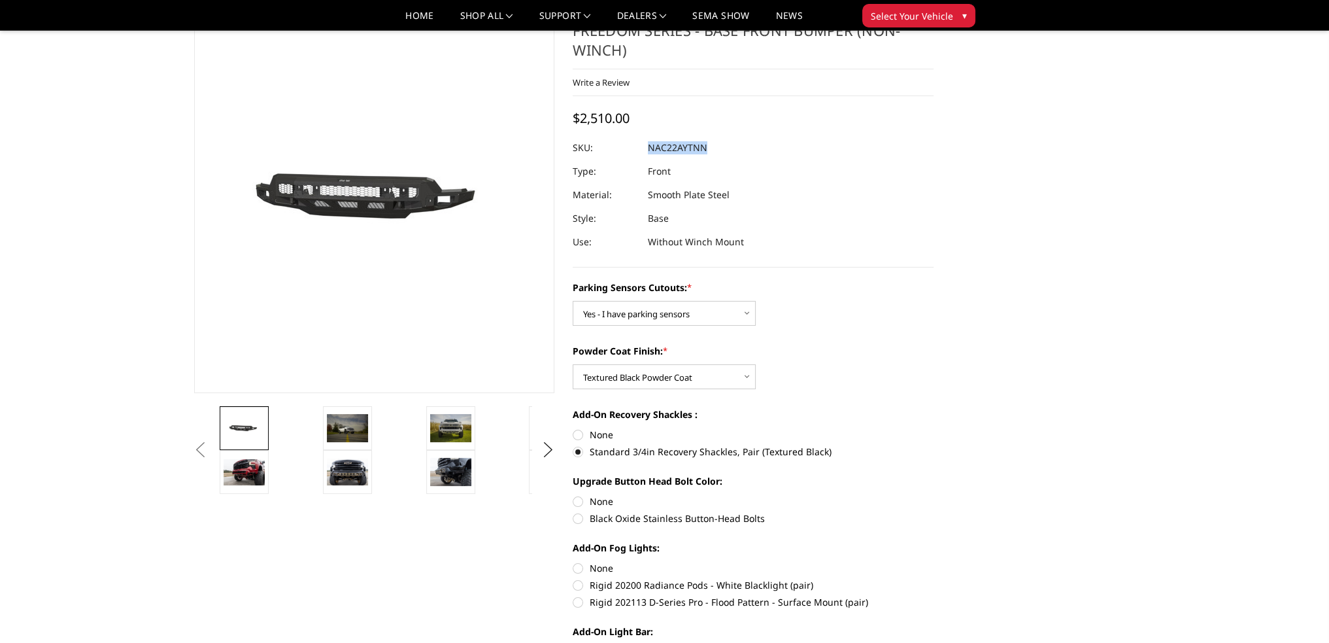
click at [577, 515] on div "Parking Sensors Cutouts: * Choose Options Yes - I have parking sensors No - I d…" at bounding box center [753, 477] width 361 height 392
click at [575, 511] on label "Black Oxide Stainless Button-Head Bolts" at bounding box center [753, 518] width 361 height 14
click at [934, 495] on input "Black Oxide Stainless Button-Head Bolts" at bounding box center [934, 494] width 1 height 1
radio input "true"
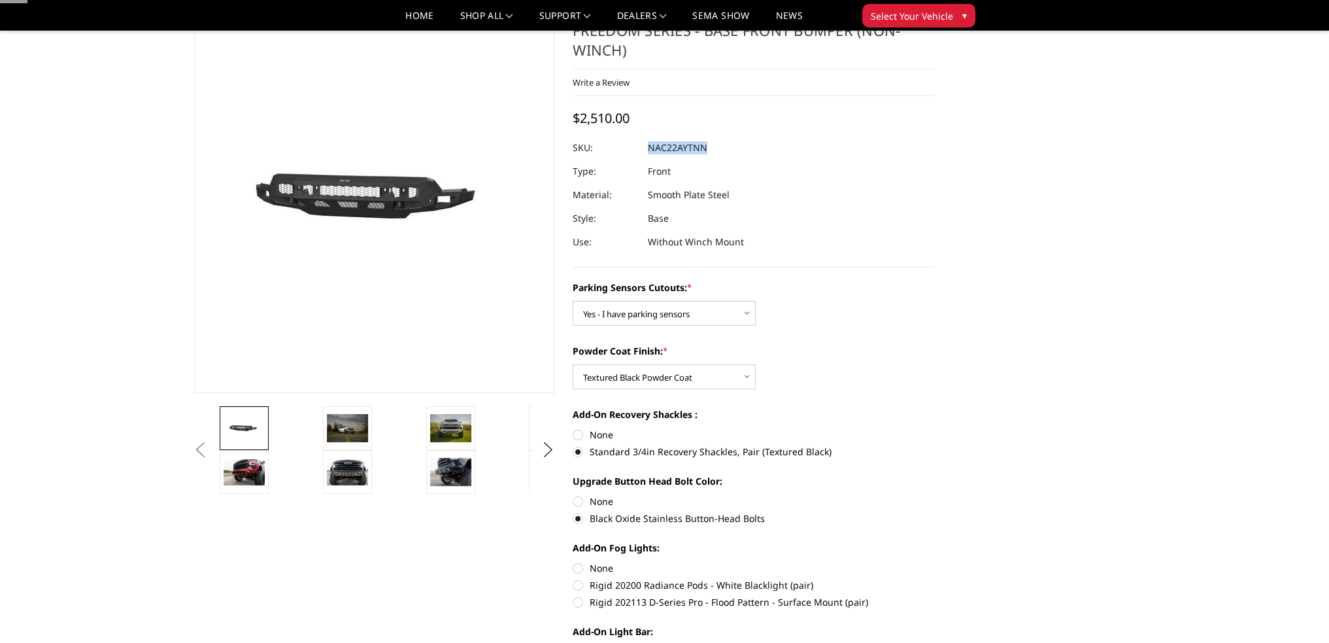
click at [575, 511] on label "Black Oxide Stainless Button-Head Bolts" at bounding box center [753, 518] width 361 height 14
click at [934, 495] on input "Black Oxide Stainless Button-Head Bolts" at bounding box center [934, 494] width 1 height 1
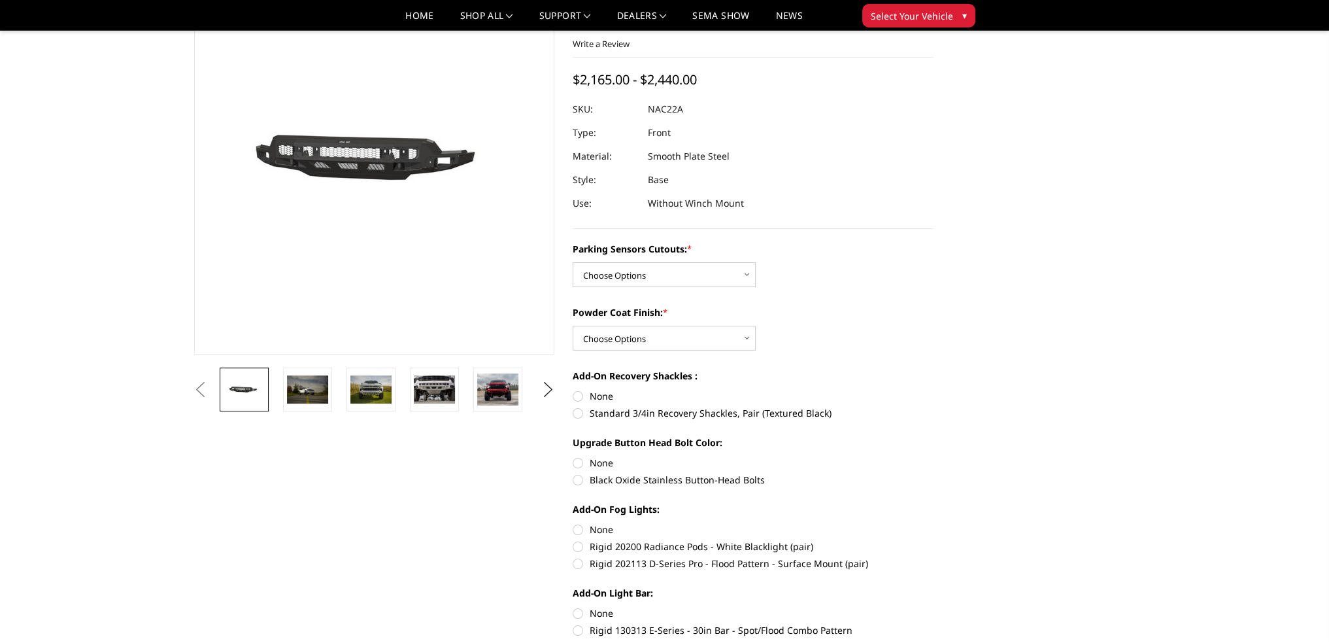
scroll to position [65, 0]
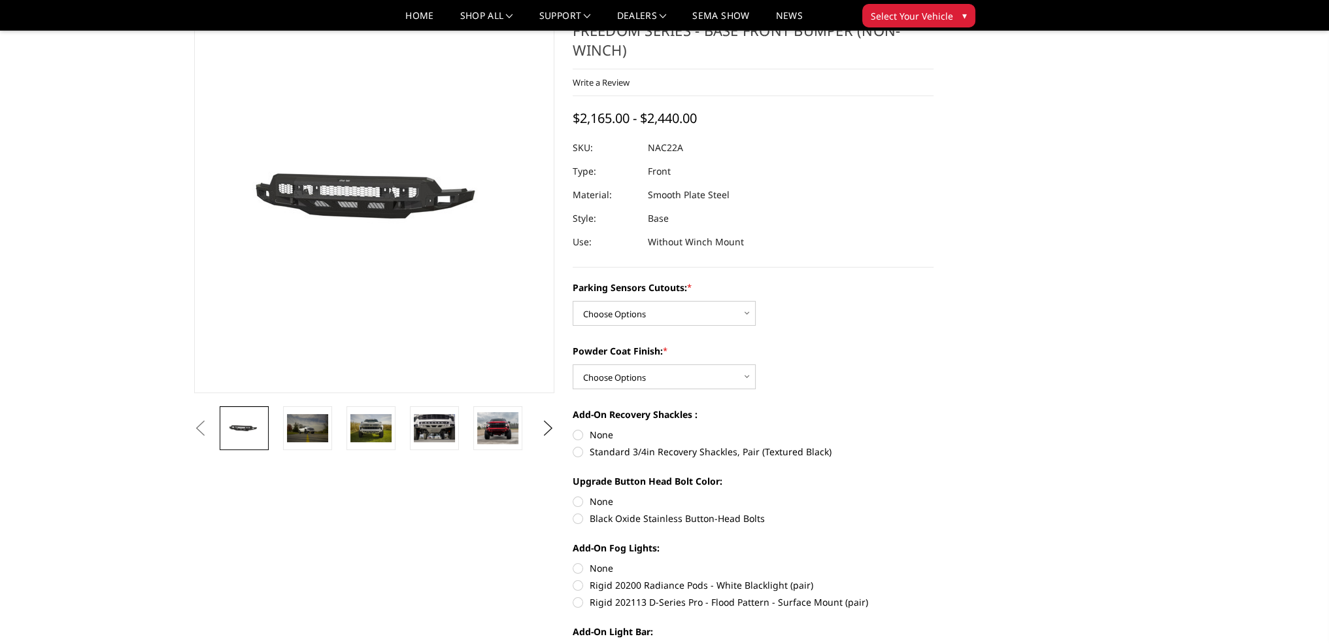
click at [577, 445] on label "Standard 3/4in Recovery Shackles, Pair (Textured Black)" at bounding box center [753, 452] width 361 height 14
click at [934, 428] on input "Standard 3/4in Recovery Shackles, Pair (Textured Black)" at bounding box center [934, 428] width 1 height 1
radio input "true"
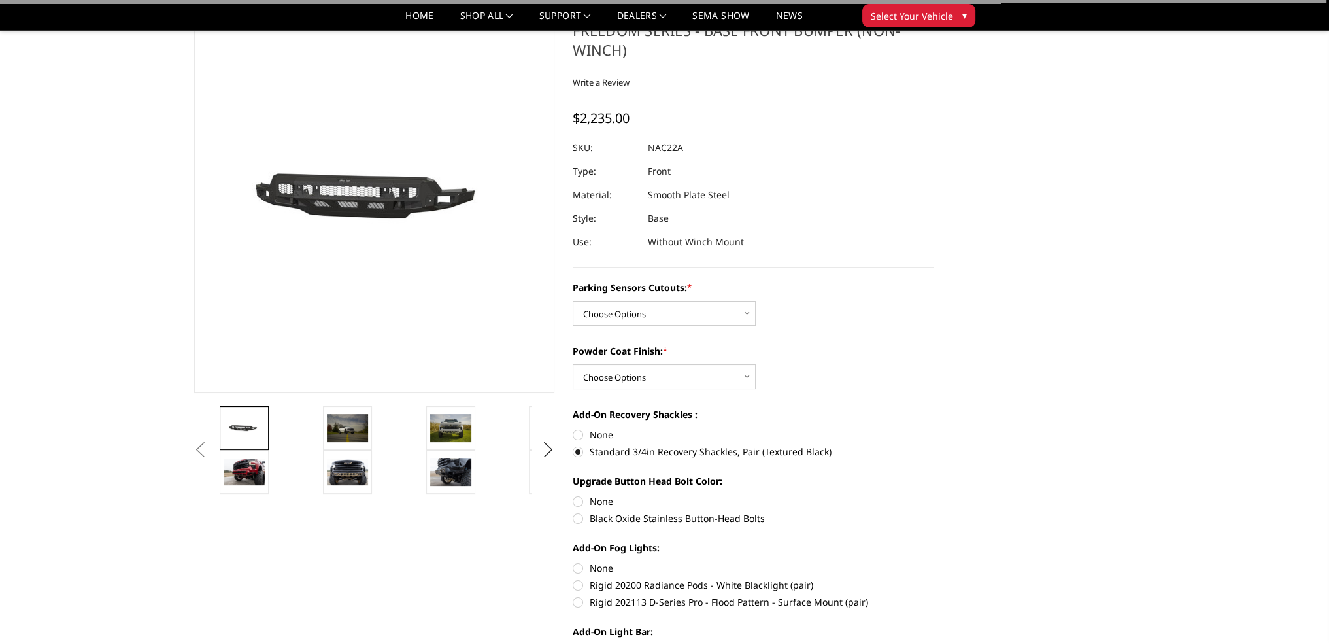
click at [575, 511] on label "Black Oxide Stainless Button-Head Bolts" at bounding box center [753, 518] width 361 height 14
click at [934, 495] on input "Black Oxide Stainless Button-Head Bolts" at bounding box center [934, 494] width 1 height 1
radio input "true"
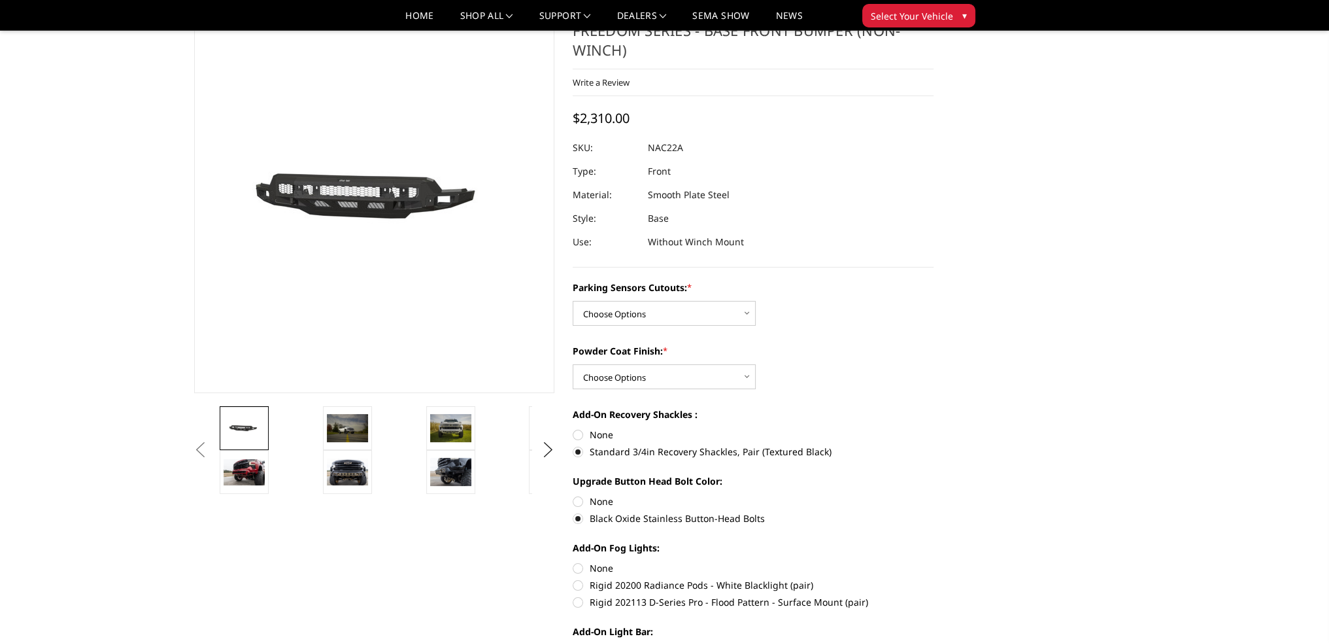
click at [577, 428] on label "None" at bounding box center [753, 435] width 361 height 14
click at [573, 428] on input "None" at bounding box center [573, 428] width 1 height 1
radio input "true"
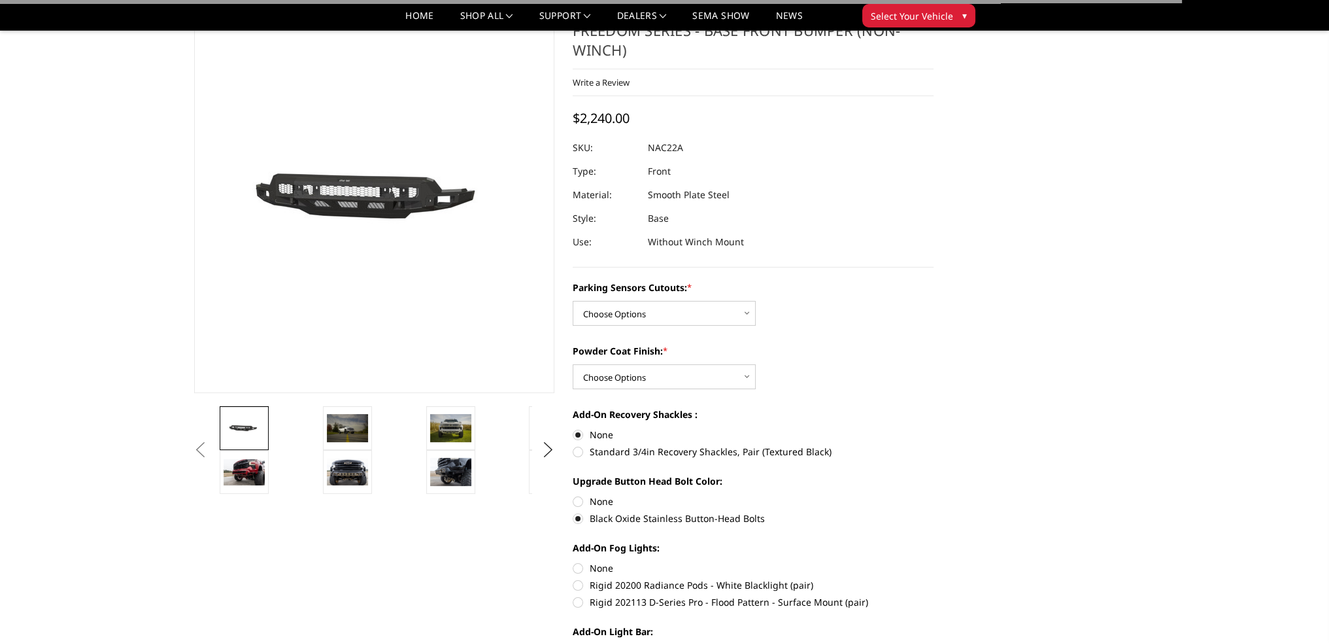
click at [579, 494] on label "None" at bounding box center [753, 501] width 361 height 14
click at [573, 494] on input "None" at bounding box center [573, 494] width 1 height 1
radio input "true"
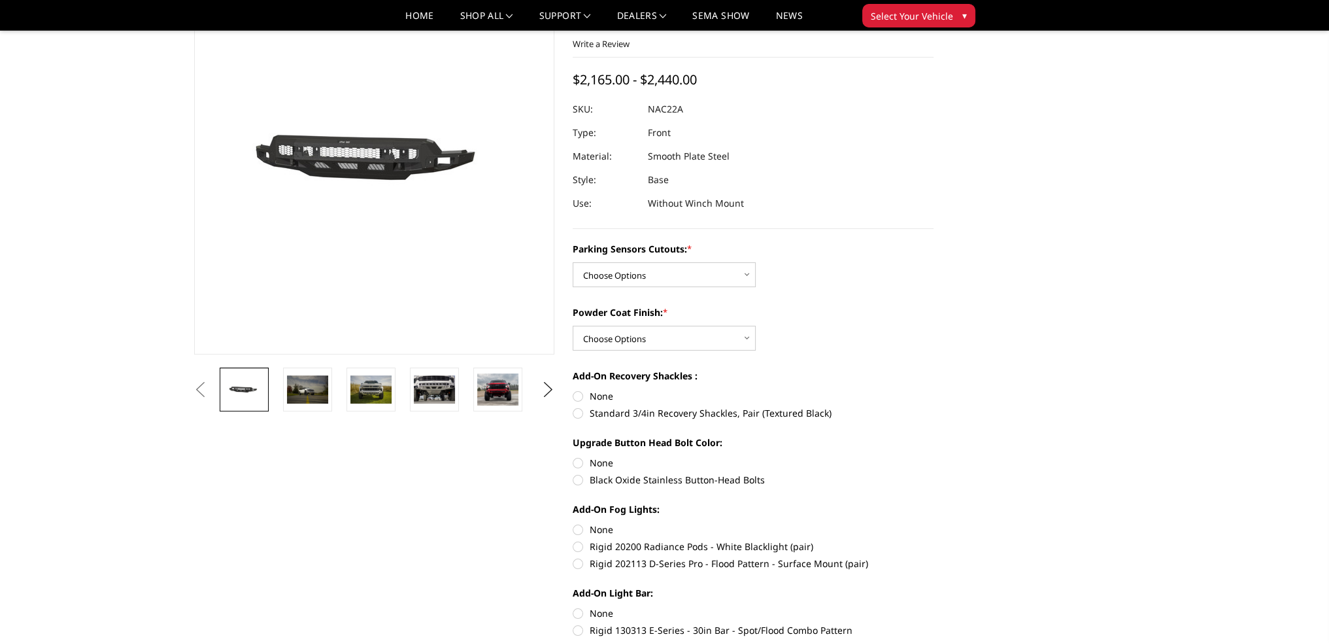
scroll to position [65, 0]
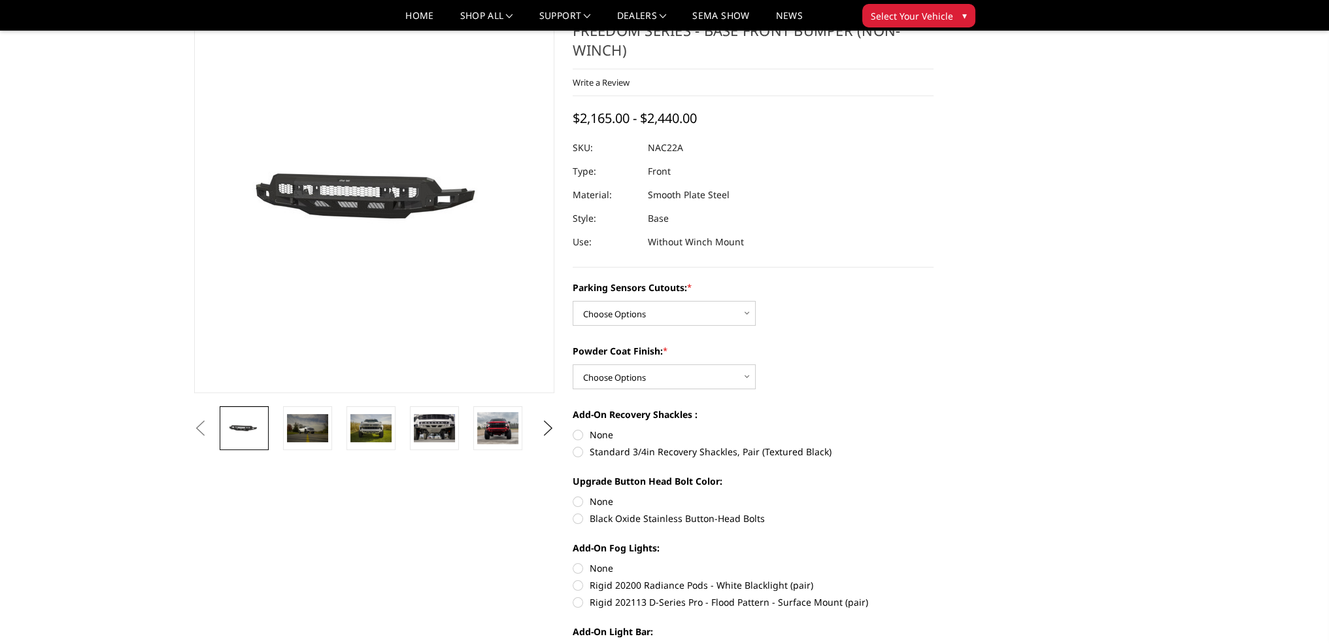
click at [683, 136] on div at bounding box center [753, 148] width 361 height 24
drag, startPoint x: 680, startPoint y: 131, endPoint x: 630, endPoint y: 128, distance: 50.5
click at [630, 136] on dl "SKU: NAC22A UPC: Type: Front Material: Smooth Plate Steel Style: Base Use: With…" at bounding box center [753, 195] width 361 height 118
drag, startPoint x: 647, startPoint y: 137, endPoint x: 680, endPoint y: 129, distance: 33.8
click at [680, 136] on dl "SKU: NAC22A UPC: Type: Front Material: Smooth Plate Steel Style: Base Use: With…" at bounding box center [753, 195] width 361 height 118
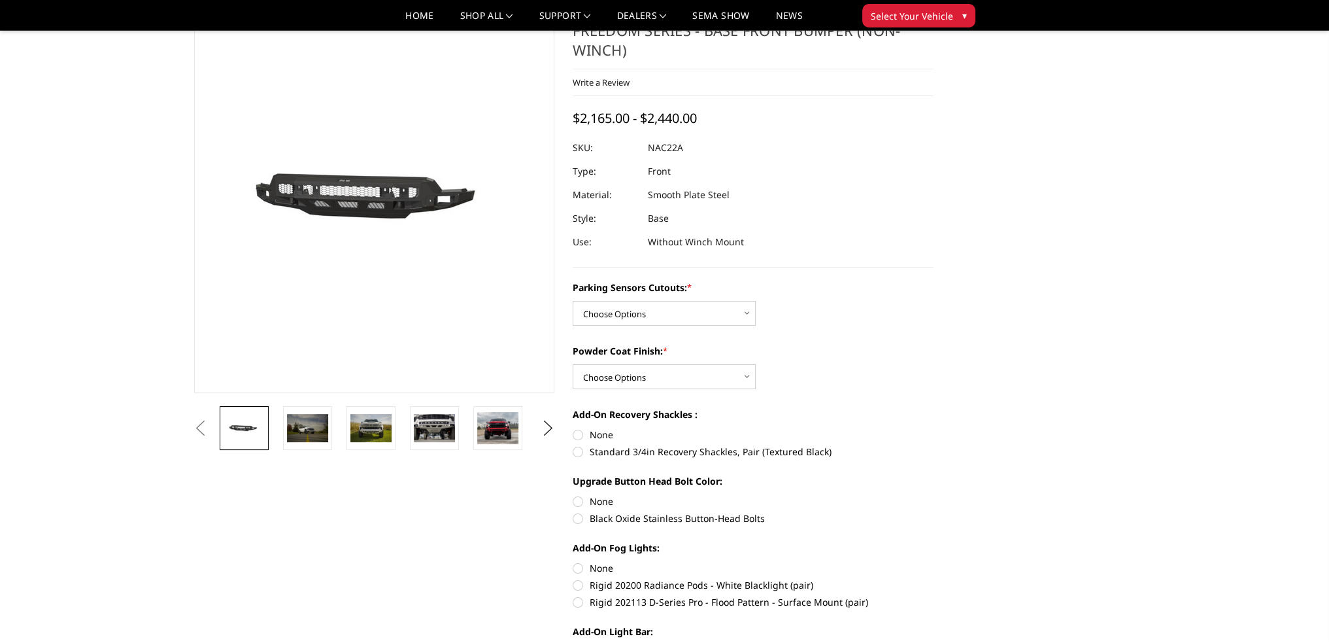
click at [683, 136] on div at bounding box center [753, 148] width 361 height 24
drag, startPoint x: 682, startPoint y: 132, endPoint x: 662, endPoint y: 132, distance: 20.3
click at [662, 136] on dd "NAC22A" at bounding box center [665, 148] width 35 height 24
click at [660, 136] on dd "NAC22A" at bounding box center [665, 148] width 35 height 24
click at [579, 428] on label "None" at bounding box center [753, 435] width 361 height 14
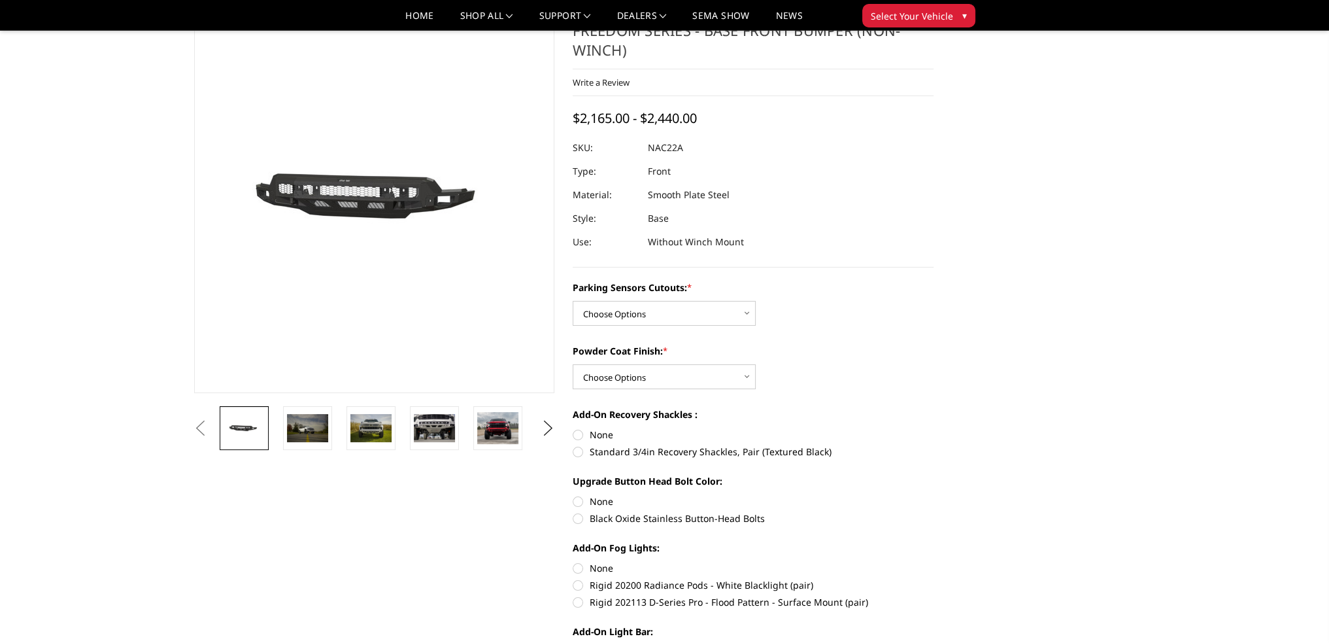
click at [573, 428] on input "None" at bounding box center [573, 428] width 1 height 1
radio input "true"
click at [576, 445] on label "Standard 3/4in Recovery Shackles, Pair (Textured Black)" at bounding box center [753, 452] width 361 height 14
click at [934, 428] on input "Standard 3/4in Recovery Shackles, Pair (Textured Black)" at bounding box center [934, 428] width 1 height 1
radio input "true"
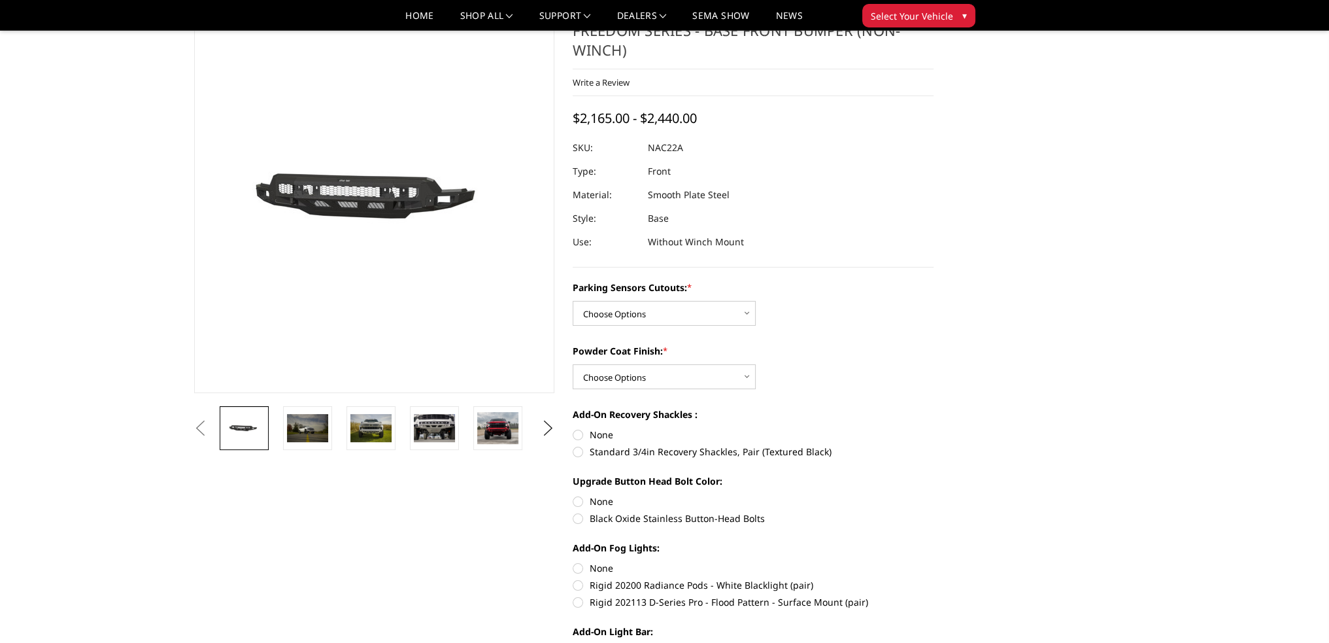
drag, startPoint x: 648, startPoint y: 129, endPoint x: 696, endPoint y: 132, distance: 47.8
click at [696, 136] on dl "SKU: NAC22A UPC: Type: Front Material: Smooth Plate Steel Style: Base Use: With…" at bounding box center [753, 195] width 361 height 118
drag, startPoint x: 682, startPoint y: 128, endPoint x: 632, endPoint y: 128, distance: 50.4
click at [632, 136] on dl "SKU: NAC22A UPC: Type: Front Material: Smooth Plate Steel Style: Base Use: With…" at bounding box center [753, 195] width 361 height 118
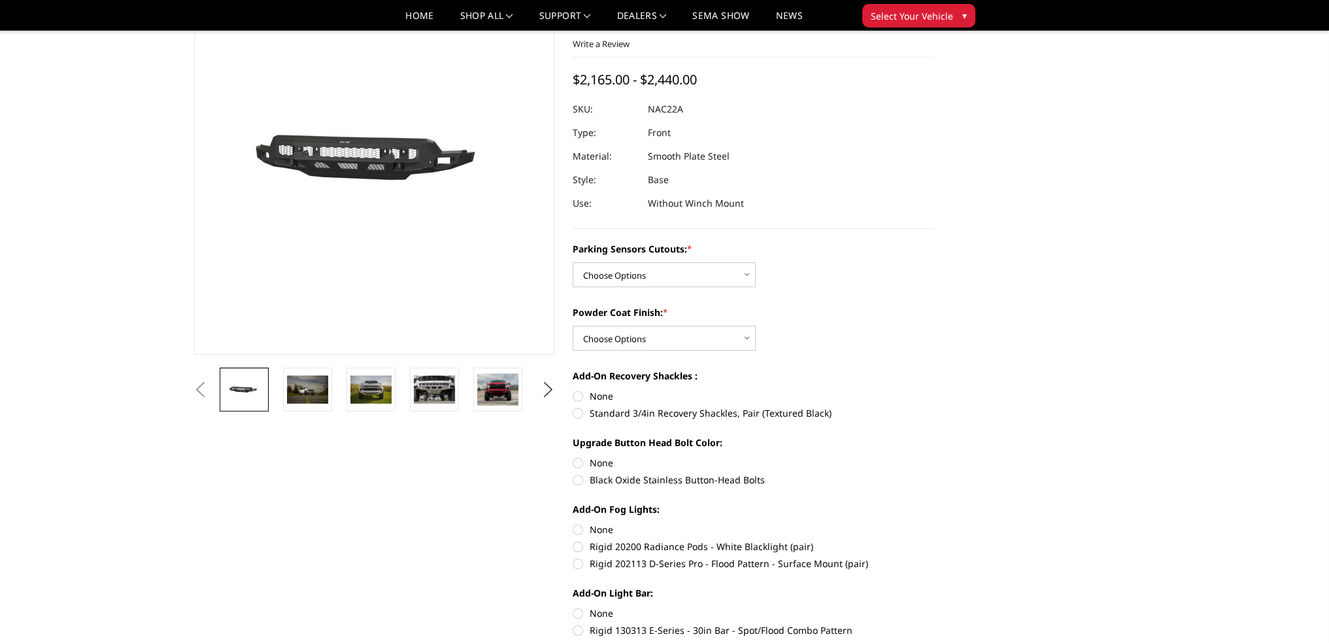
scroll to position [65, 0]
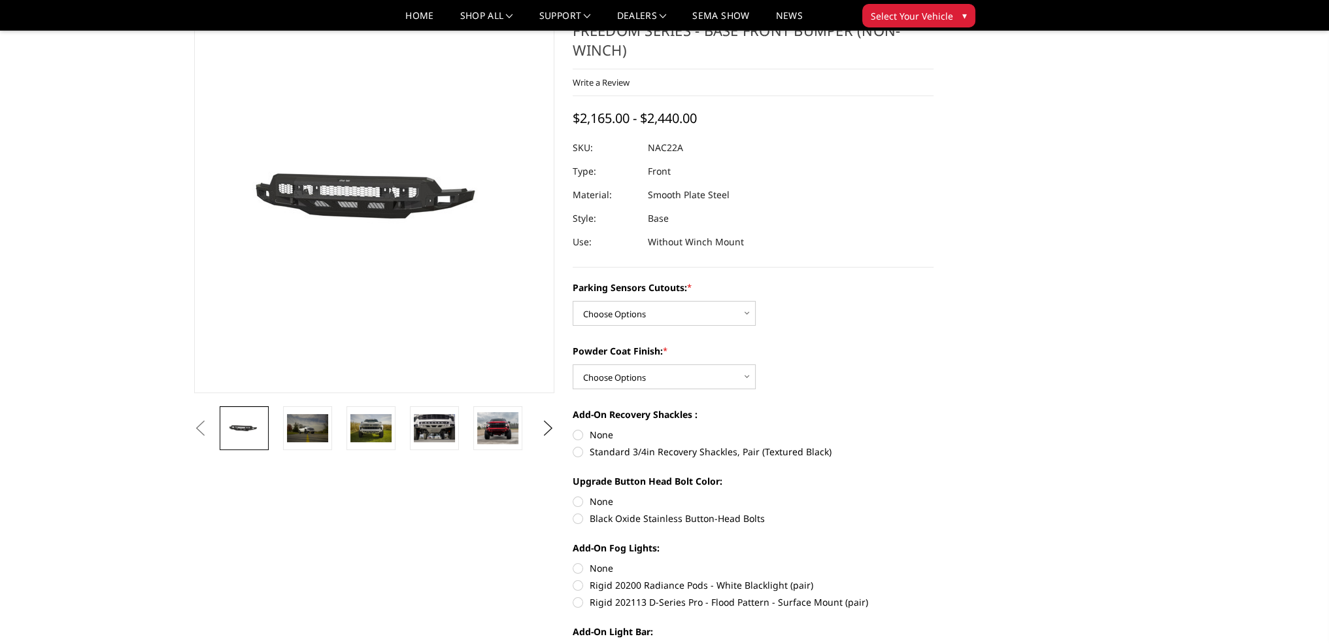
drag, startPoint x: 674, startPoint y: 130, endPoint x: 646, endPoint y: 133, distance: 27.6
click at [647, 136] on dl "SKU: NAC22A UPC: Type: Front Material: Smooth Plate Steel Style: Base Use: With…" at bounding box center [753, 195] width 361 height 118
drag, startPoint x: 646, startPoint y: 133, endPoint x: 655, endPoint y: 133, distance: 9.2
click at [655, 136] on dl "SKU: NAC22A UPC: Type: Front Material: Smooth Plate Steel Style: Base Use: With…" at bounding box center [753, 195] width 361 height 118
drag, startPoint x: 651, startPoint y: 132, endPoint x: 685, endPoint y: 132, distance: 34.0
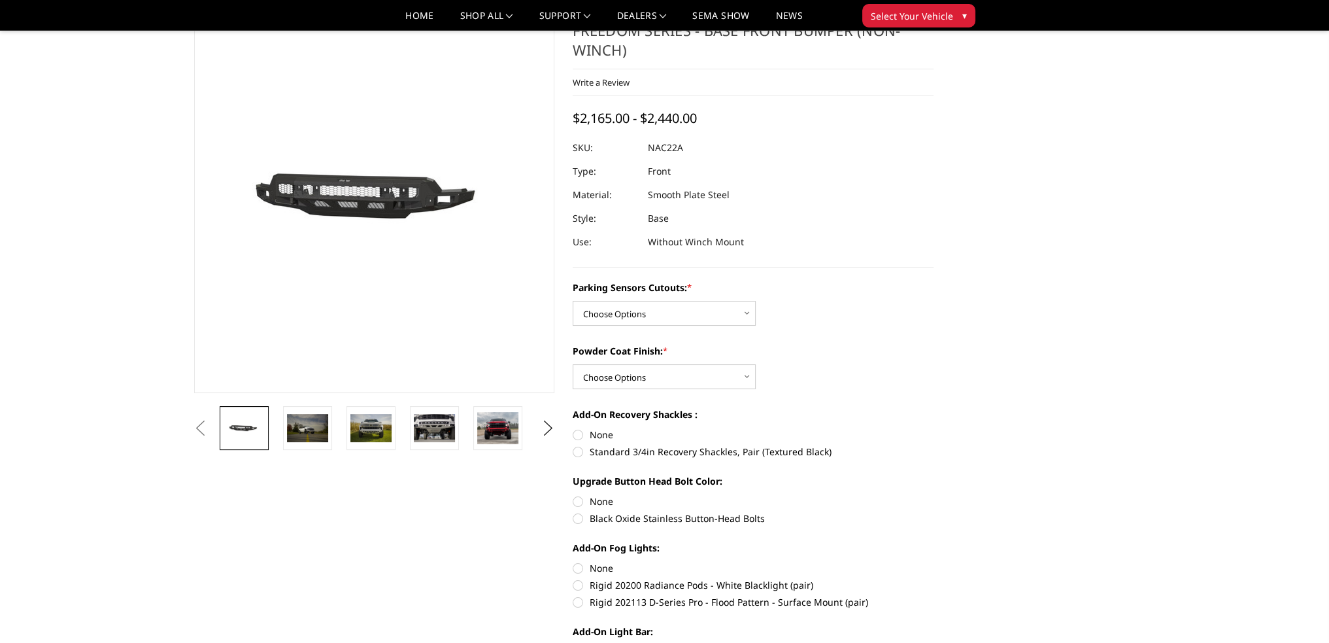
click at [685, 136] on dl "SKU: NAC22A UPC: Type: Front Material: Smooth Plate Steel Style: Base Use: With…" at bounding box center [753, 195] width 361 height 118
click at [680, 136] on dd "NAC22A" at bounding box center [665, 148] width 35 height 24
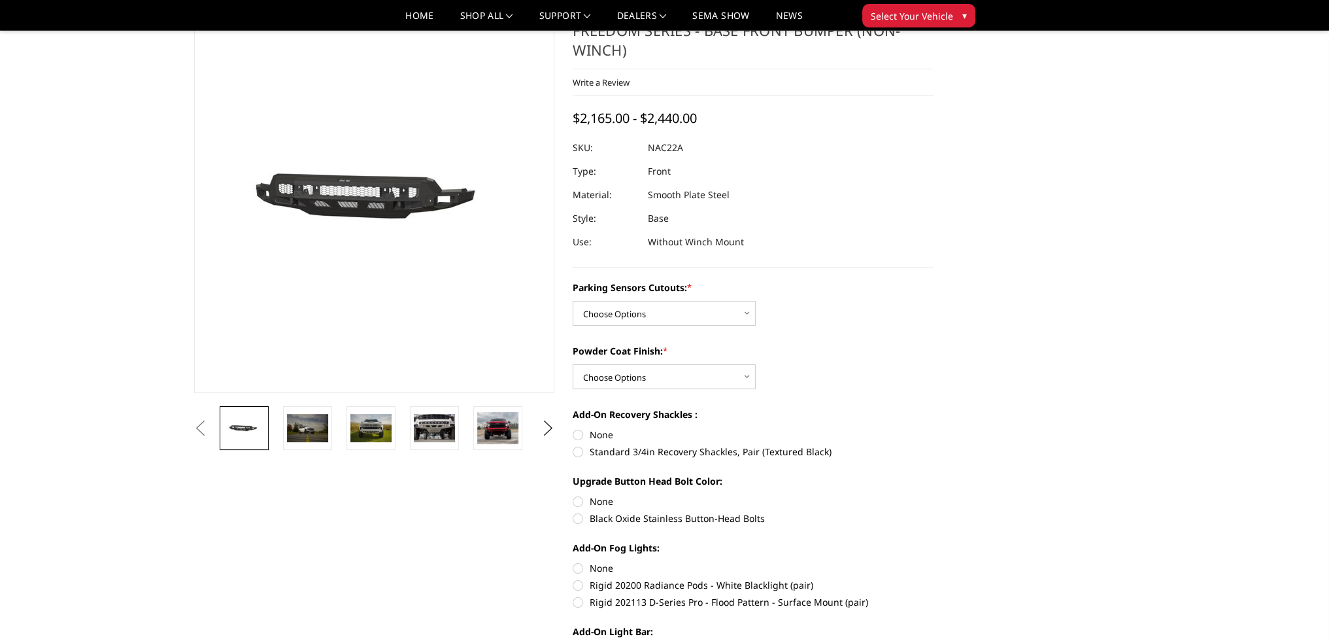
click at [680, 136] on dd "NAC22A" at bounding box center [665, 148] width 35 height 24
drag, startPoint x: 680, startPoint y: 130, endPoint x: 641, endPoint y: 134, distance: 39.4
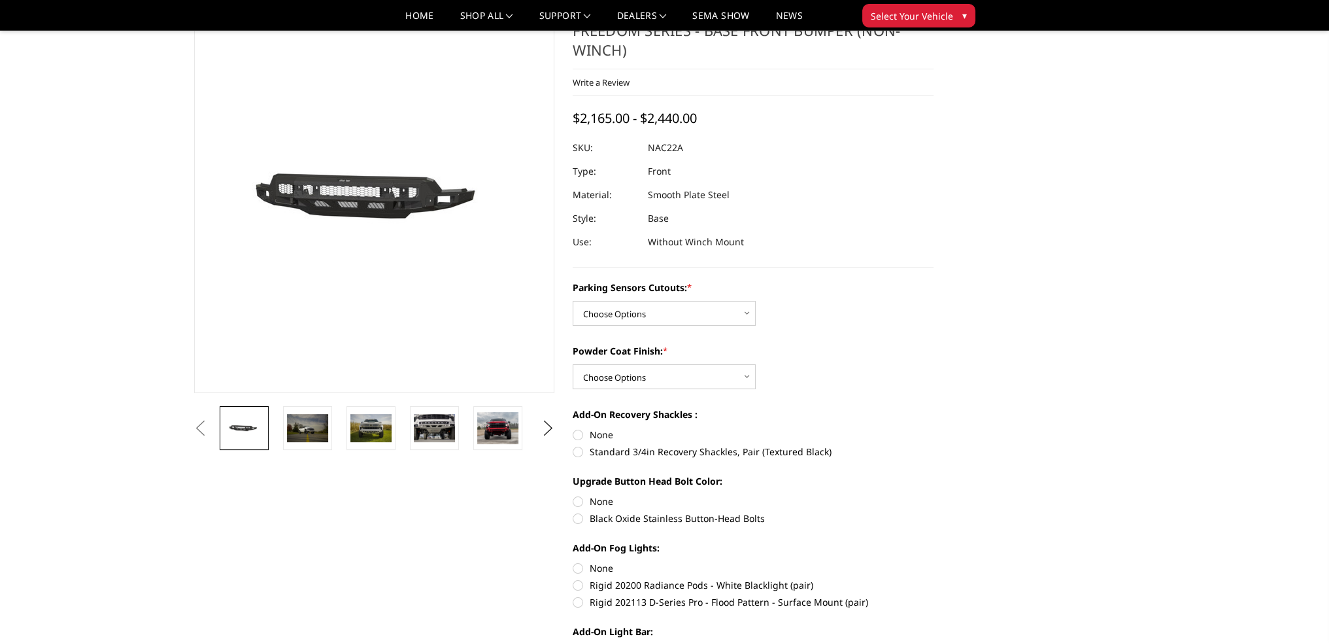
click at [641, 136] on dl "SKU: NAC22A UPC: Type: Front Material: Smooth Plate Steel Style: Base Use: With…" at bounding box center [753, 195] width 361 height 118
drag, startPoint x: 658, startPoint y: 131, endPoint x: 679, endPoint y: 133, distance: 21.0
click at [679, 136] on dd "NAC22A" at bounding box center [665, 148] width 35 height 24
click at [642, 136] on dl "SKU: NAC22A UPC: Type: Front Material: Smooth Plate Steel Style: Base Use: With…" at bounding box center [753, 195] width 361 height 118
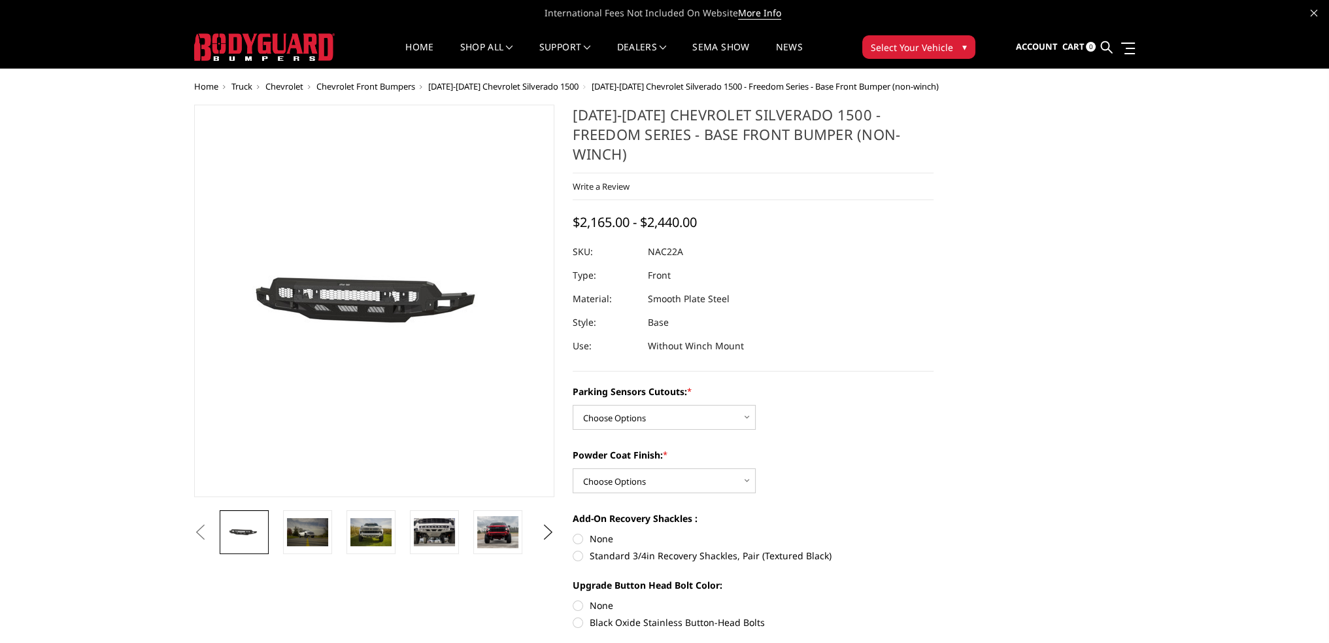
drag, startPoint x: 687, startPoint y: 277, endPoint x: 657, endPoint y: 269, distance: 31.6
click at [657, 287] on dd "Smooth Plate Steel" at bounding box center [689, 299] width 82 height 24
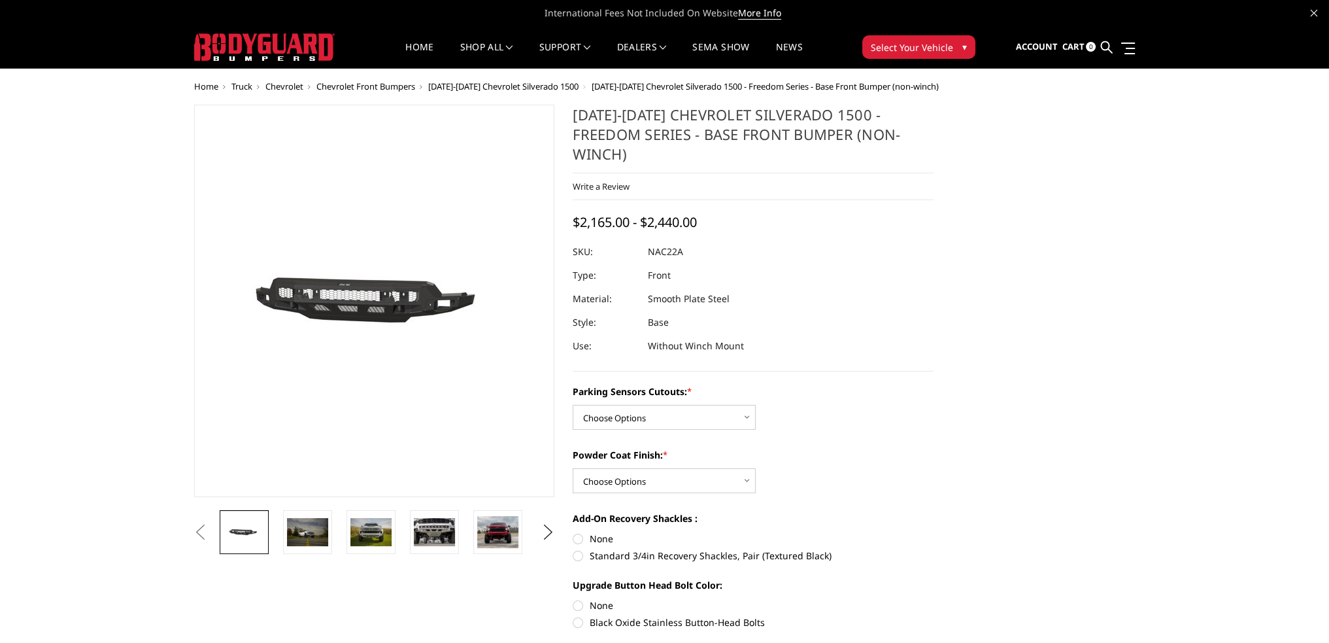
drag, startPoint x: 647, startPoint y: 280, endPoint x: 713, endPoint y: 279, distance: 66.0
click at [712, 279] on dl "SKU: NAC22A UPC: Type: Front Material: Smooth Plate Steel Style: Base Use: With…" at bounding box center [753, 299] width 361 height 118
drag, startPoint x: 660, startPoint y: 232, endPoint x: 683, endPoint y: 232, distance: 22.9
click at [683, 240] on dl "SKU: NAC22A UPC: Type: Front Material: Smooth Plate Steel Style: Base Use: With…" at bounding box center [753, 299] width 361 height 118
drag, startPoint x: 681, startPoint y: 233, endPoint x: 652, endPoint y: 234, distance: 29.4
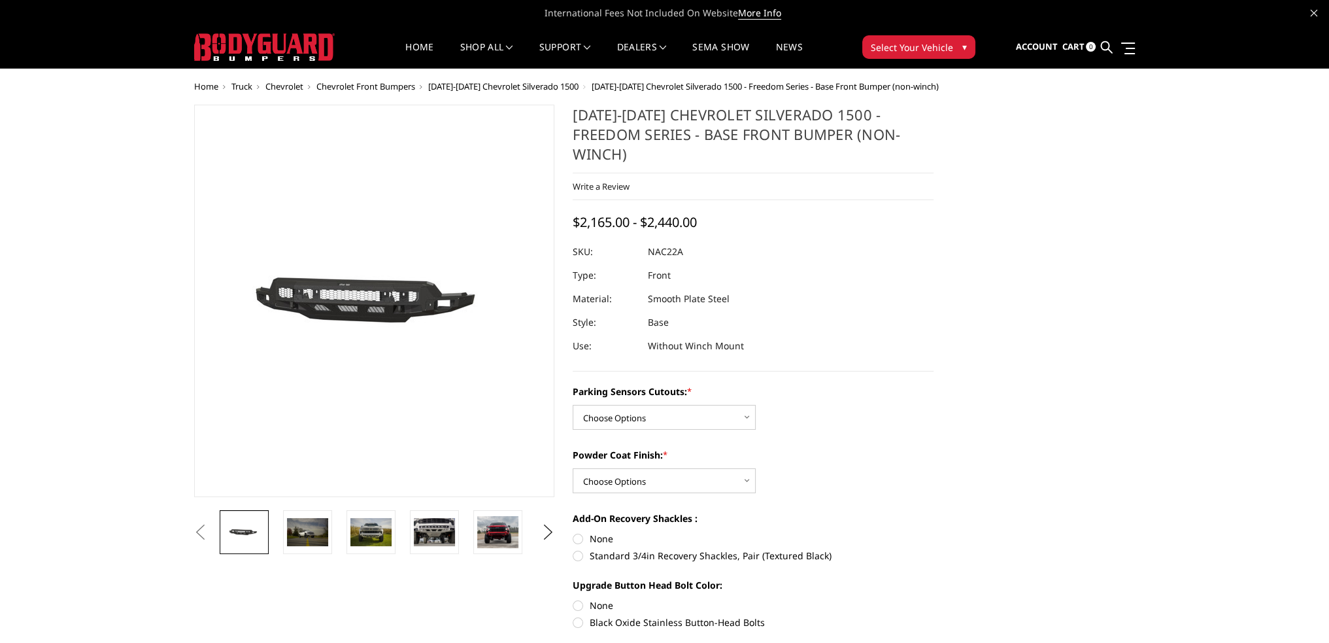
click at [654, 240] on dd "NAC22A" at bounding box center [665, 252] width 35 height 24
drag, startPoint x: 652, startPoint y: 233, endPoint x: 672, endPoint y: 235, distance: 20.3
click at [672, 240] on dd "NAC22A" at bounding box center [665, 252] width 35 height 24
drag, startPoint x: 653, startPoint y: 233, endPoint x: 689, endPoint y: 235, distance: 36.1
click at [689, 240] on dl "SKU: NAC22A UPC: Type: Front Material: Smooth Plate Steel Style: Base Use: With…" at bounding box center [753, 299] width 361 height 118
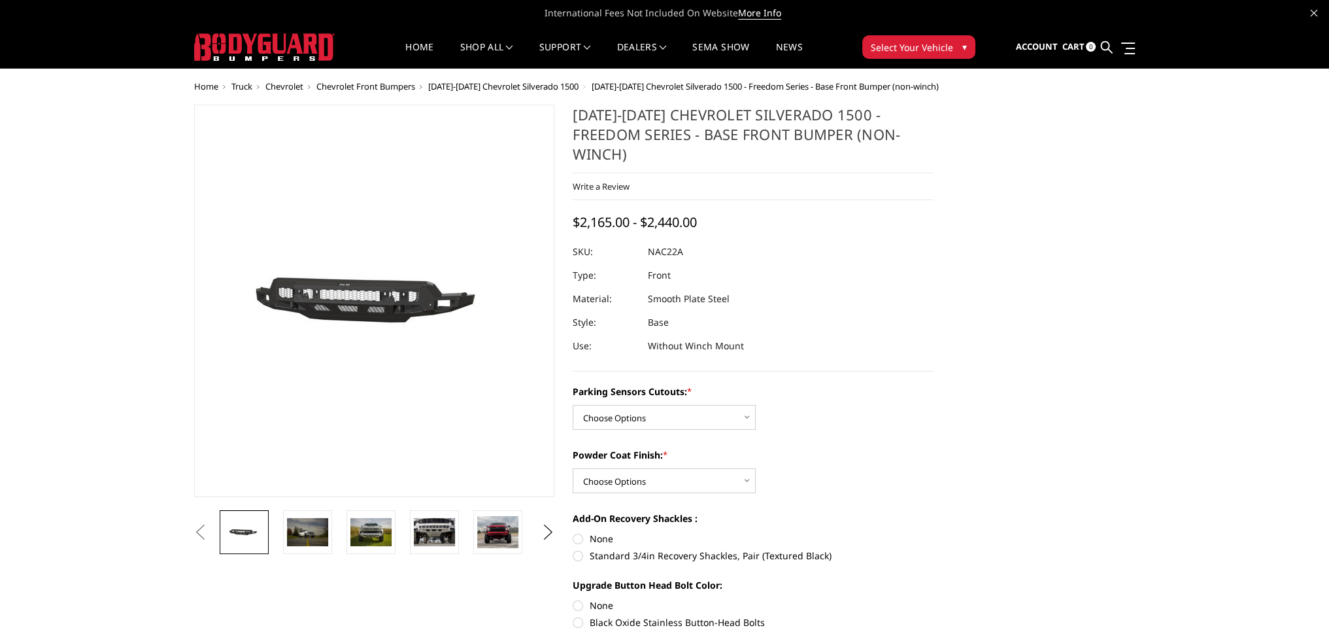
click at [657, 240] on dd "NAC22A" at bounding box center [665, 252] width 35 height 24
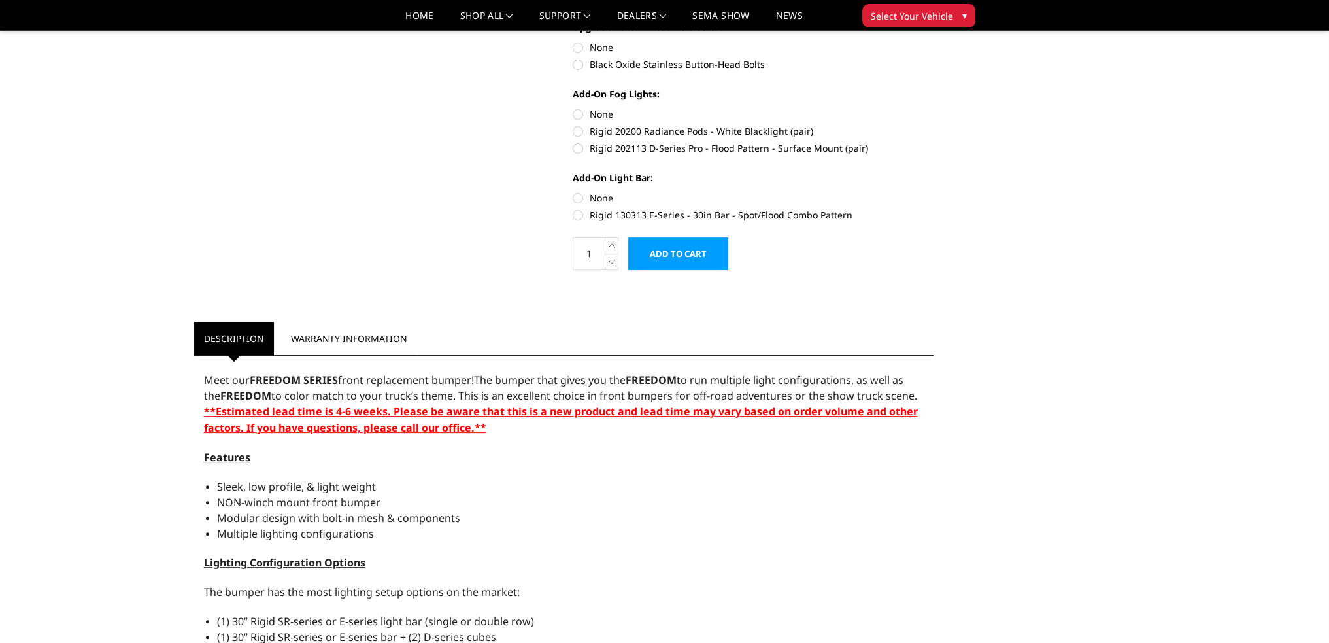
scroll to position [719, 0]
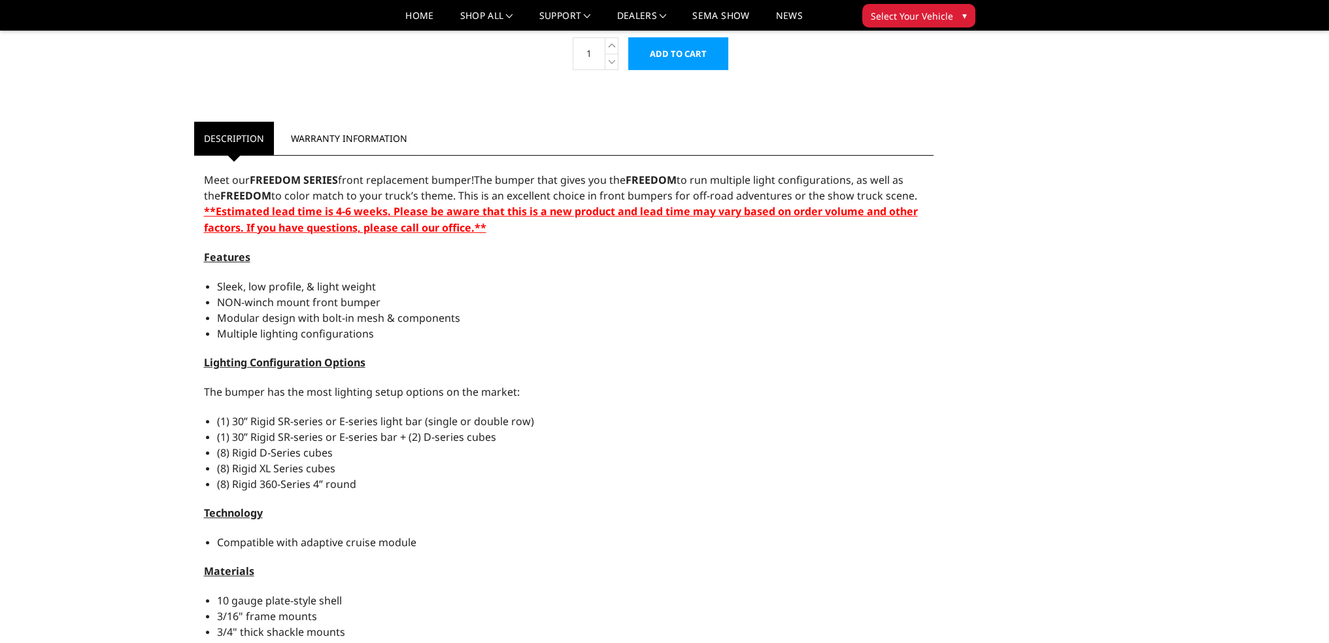
drag, startPoint x: 461, startPoint y: 298, endPoint x: 387, endPoint y: 292, distance: 74.1
click at [388, 310] on li "Modular design with bolt-in mesh & components" at bounding box center [571, 318] width 708 height 16
drag, startPoint x: 387, startPoint y: 292, endPoint x: 451, endPoint y: 301, distance: 64.7
click at [451, 311] on span "Modular design with bolt-in mesh & components" at bounding box center [338, 318] width 243 height 14
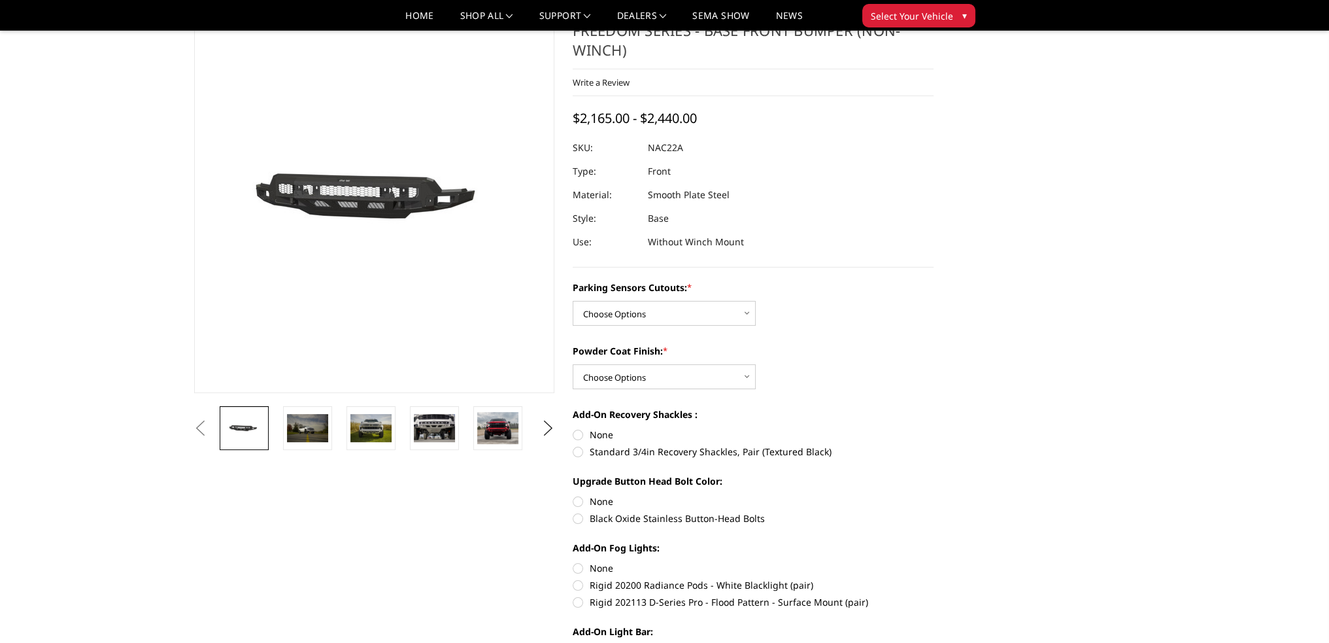
scroll to position [0, 0]
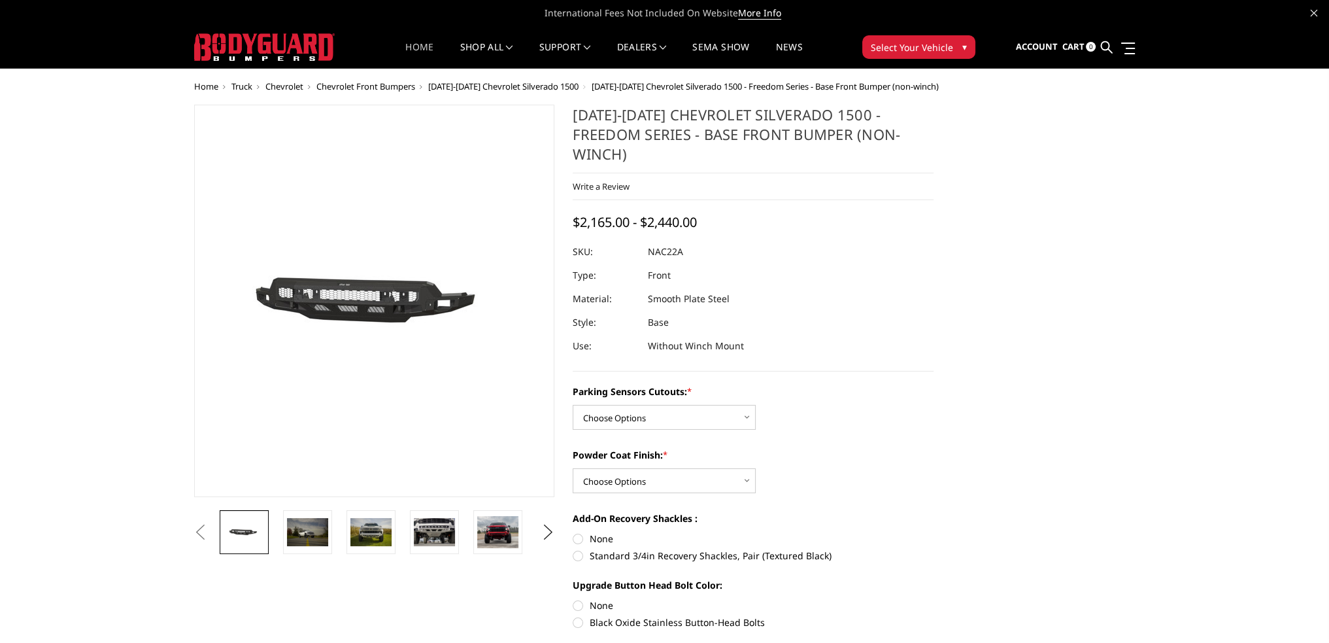
click at [413, 48] on link "Home" at bounding box center [419, 56] width 28 height 26
